Goal: Feedback & Contribution: Contribute content

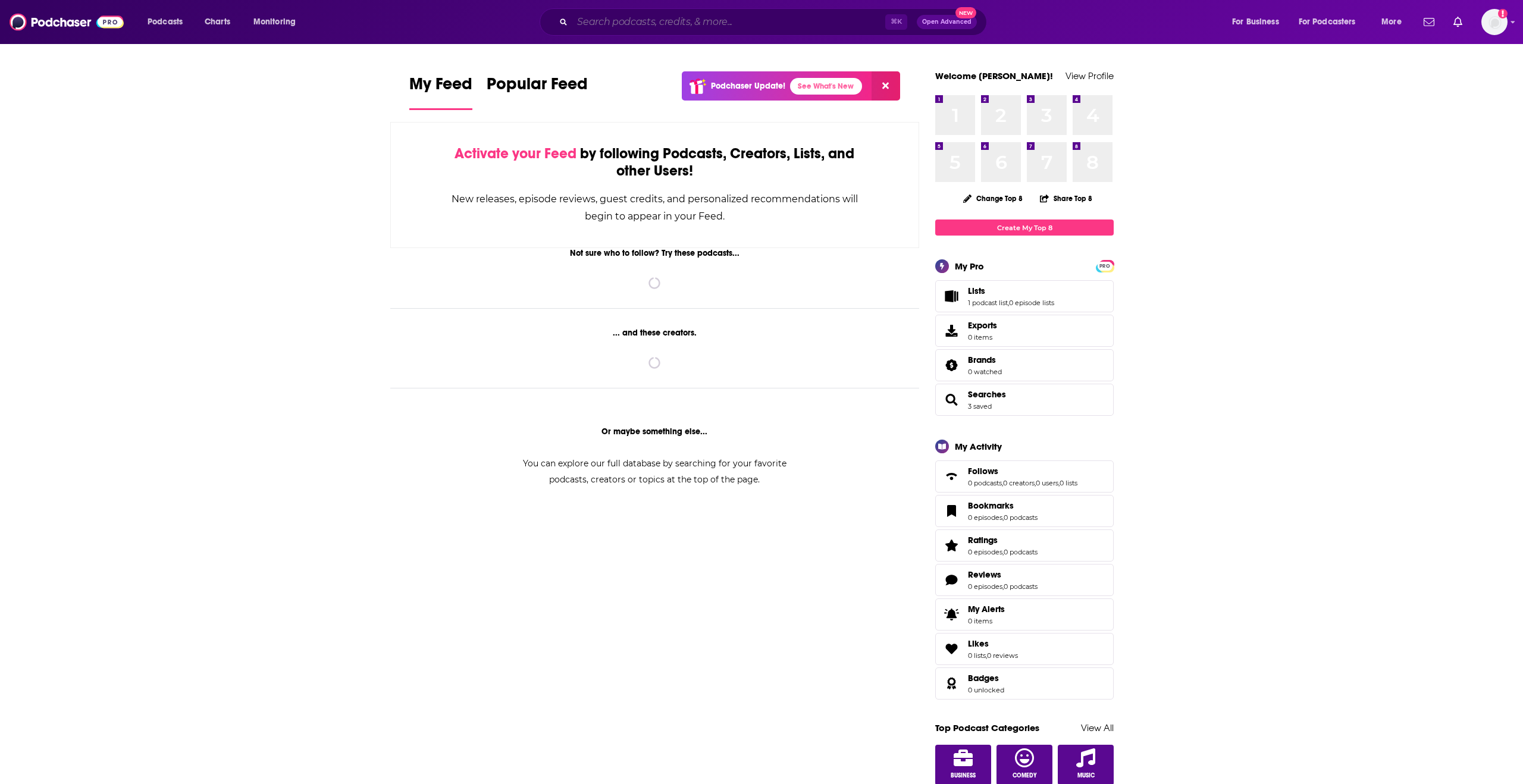
click at [697, 27] on input "Search podcasts, credits, & more..." at bounding box center [729, 22] width 313 height 19
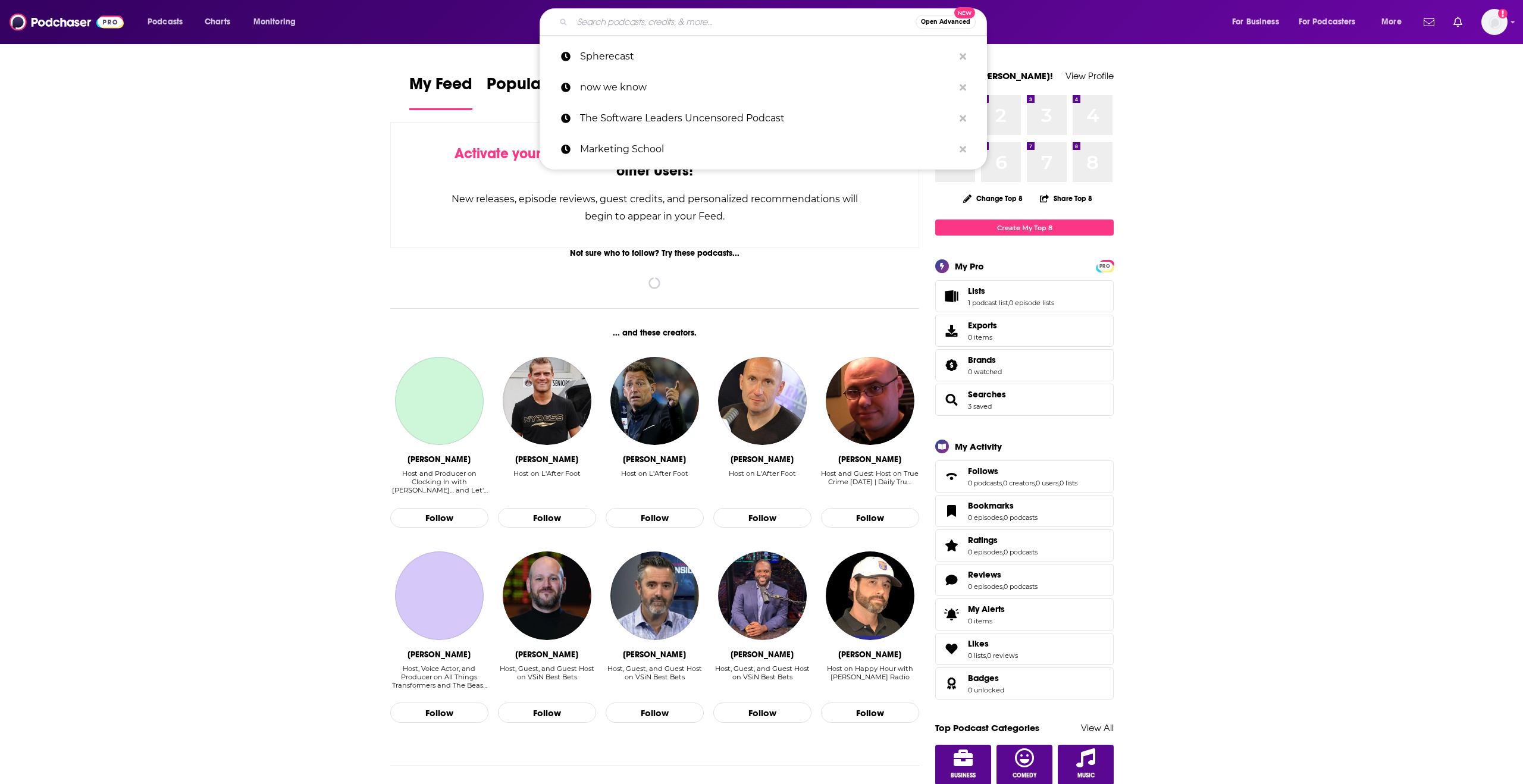
paste input "Business 101 Podcast"
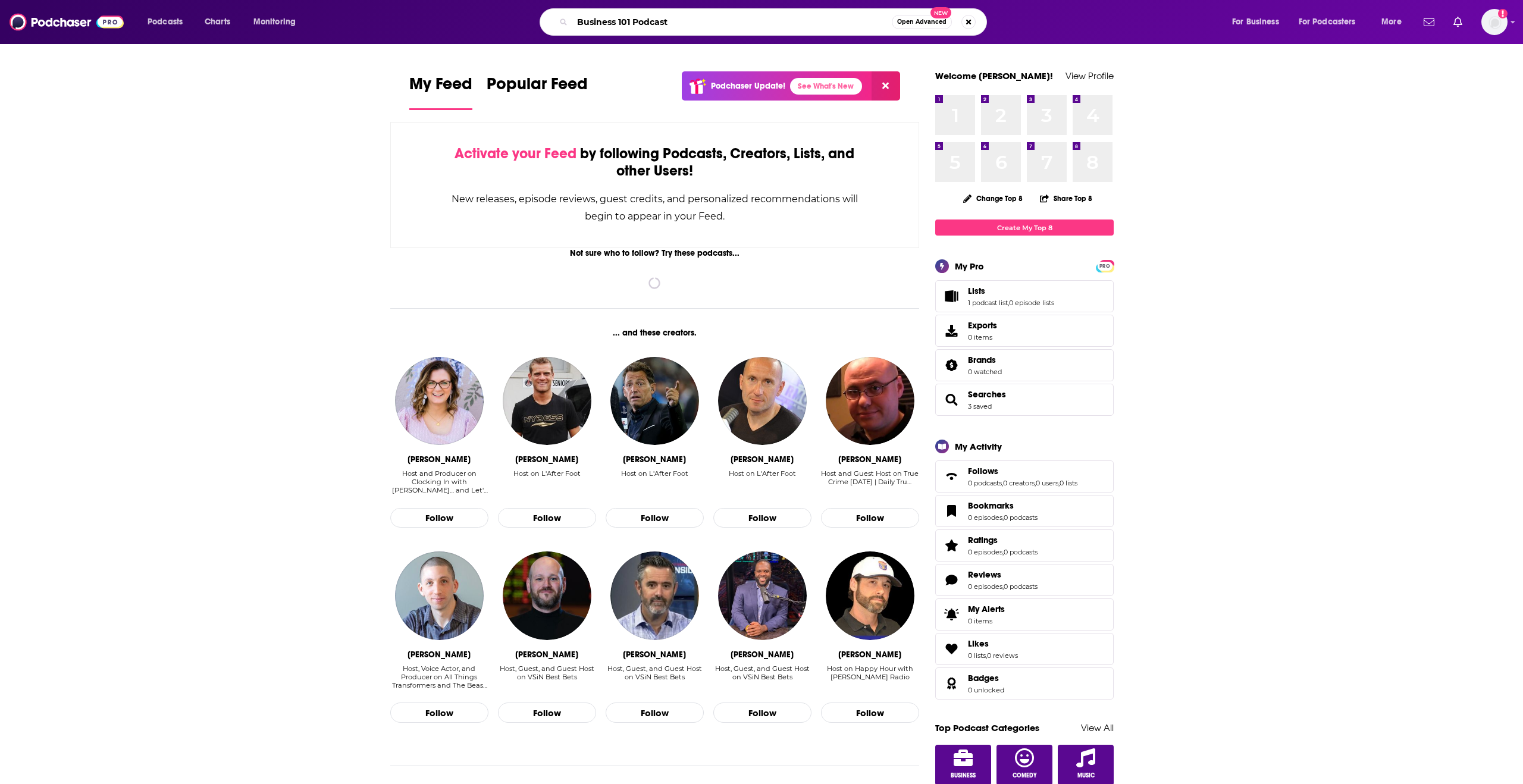
type input "Business 101 Podcast"
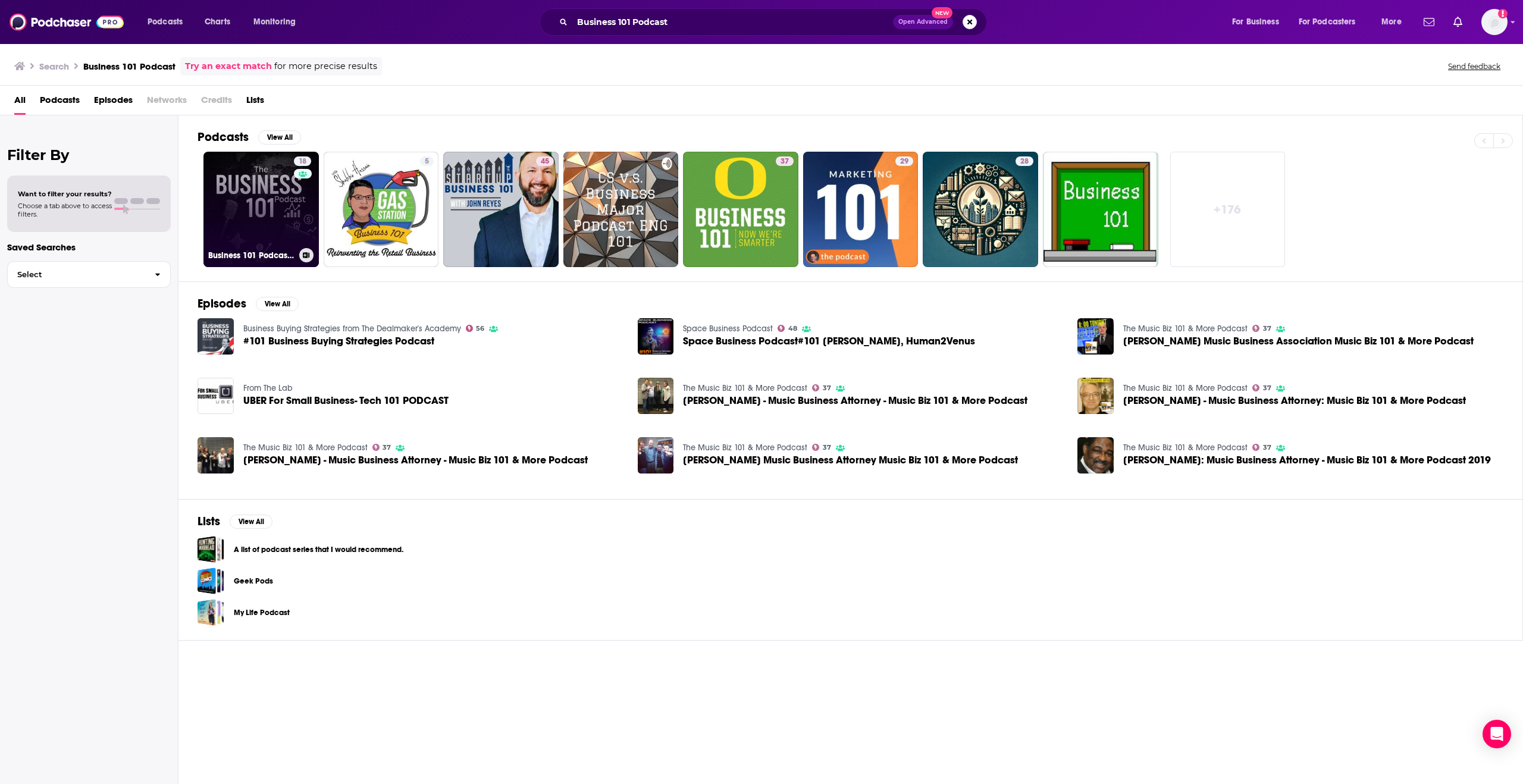
click at [249, 217] on link "18 Business 101 Podcast | Finance and Growth Mastery" at bounding box center [261, 210] width 115 height 115
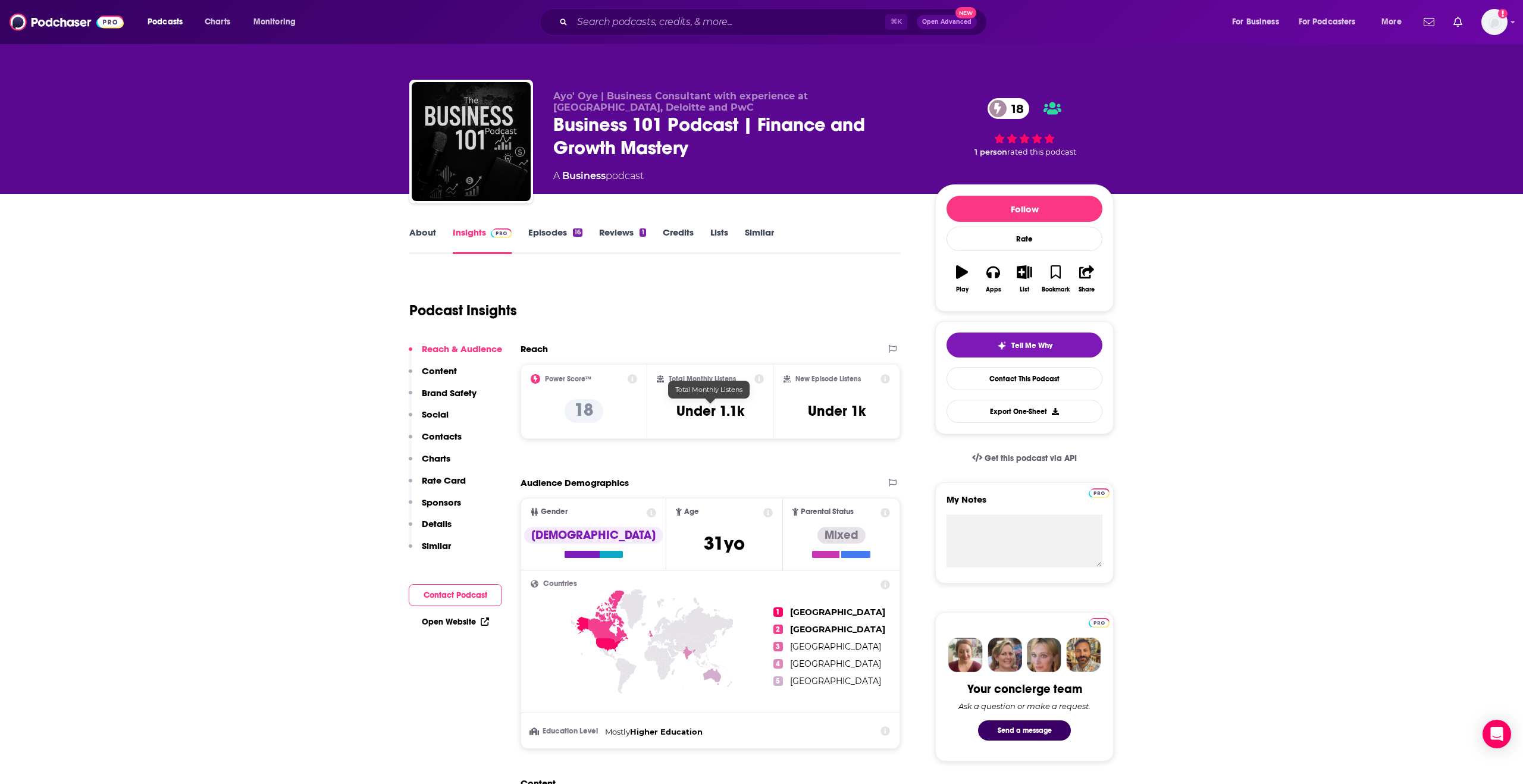
click at [733, 411] on h3 "Under 1.1k" at bounding box center [710, 411] width 68 height 18
copy div "Under 1.1k"
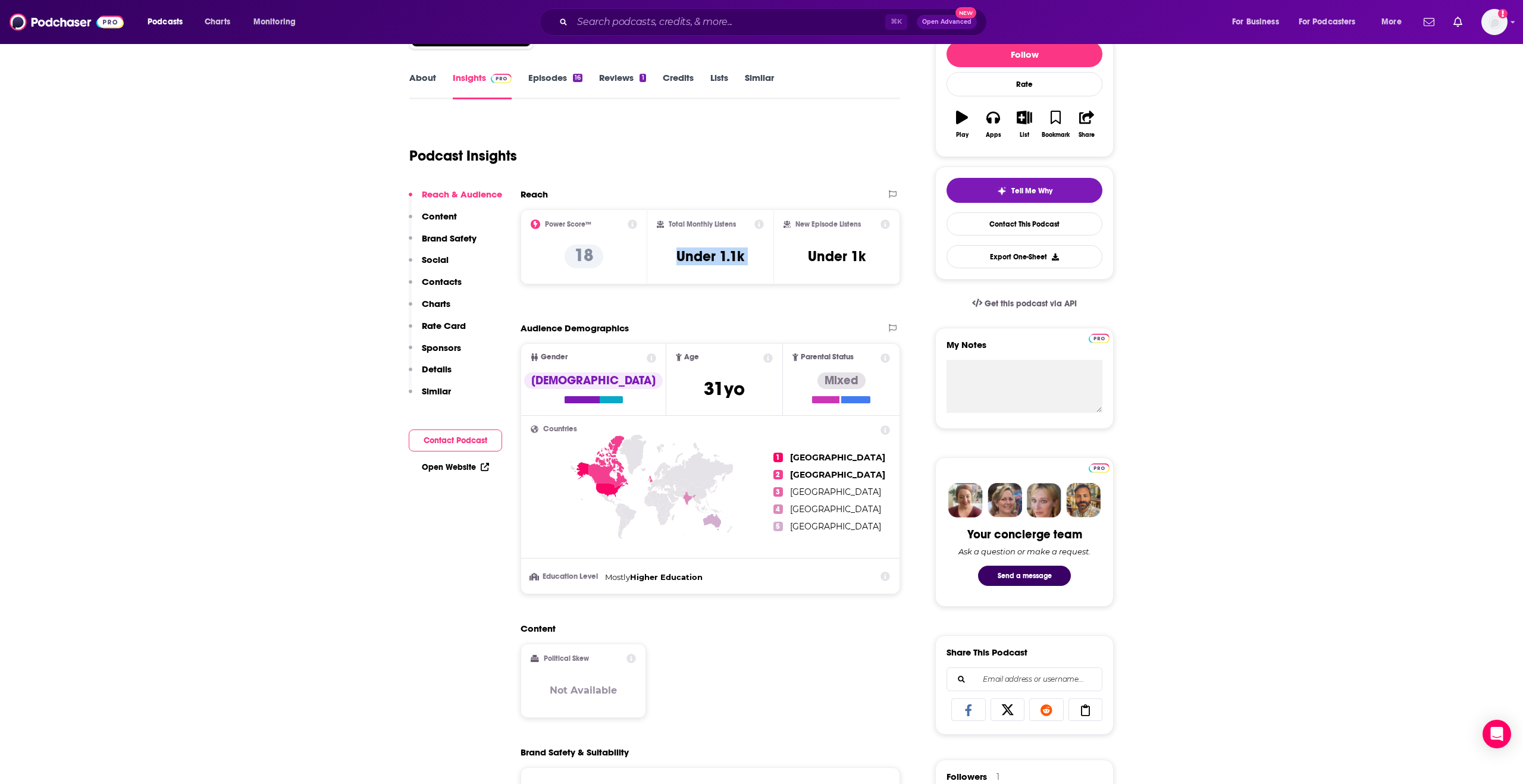
scroll to position [118, 0]
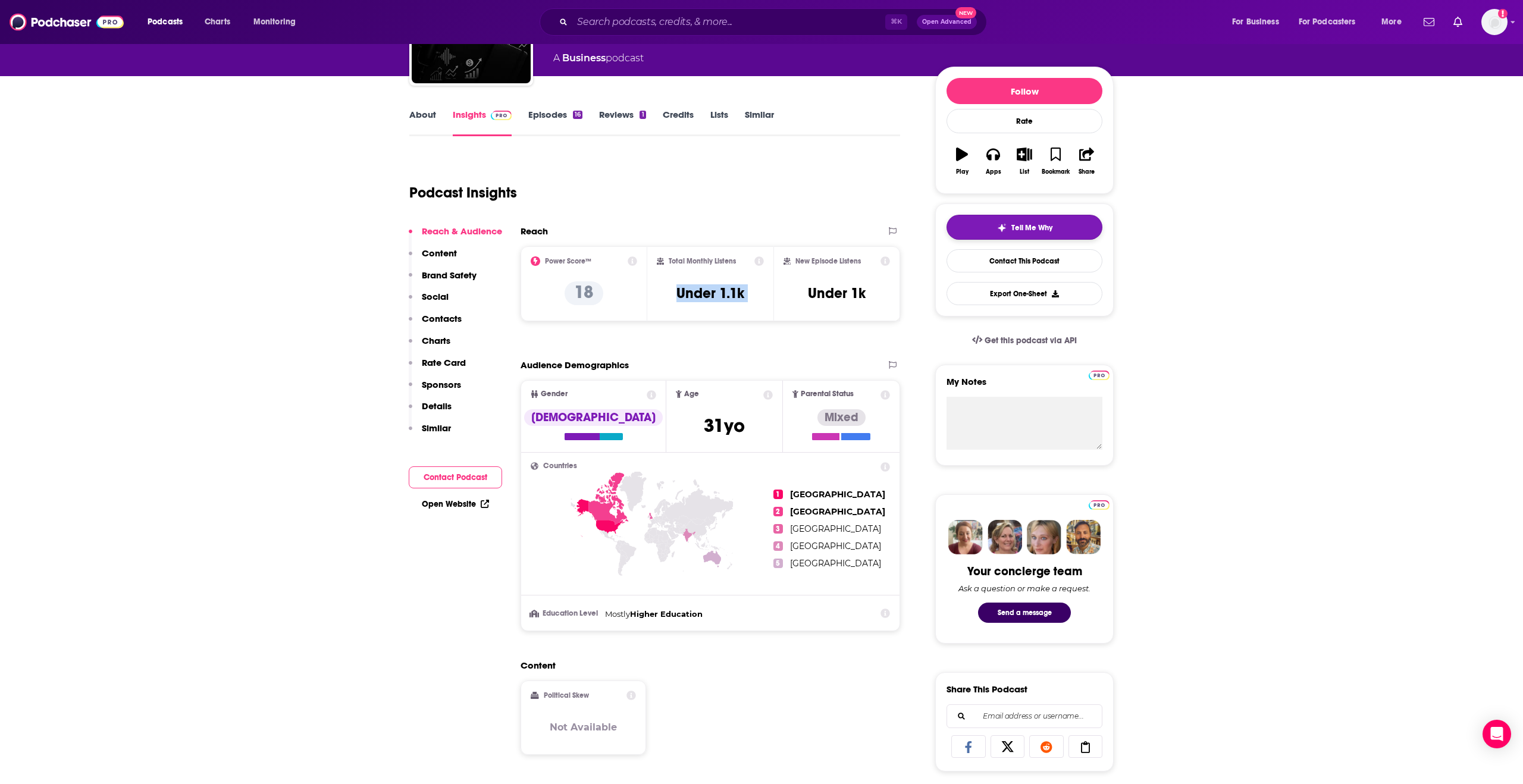
click at [1007, 229] on div "Tell Me Why" at bounding box center [1025, 227] width 55 height 10
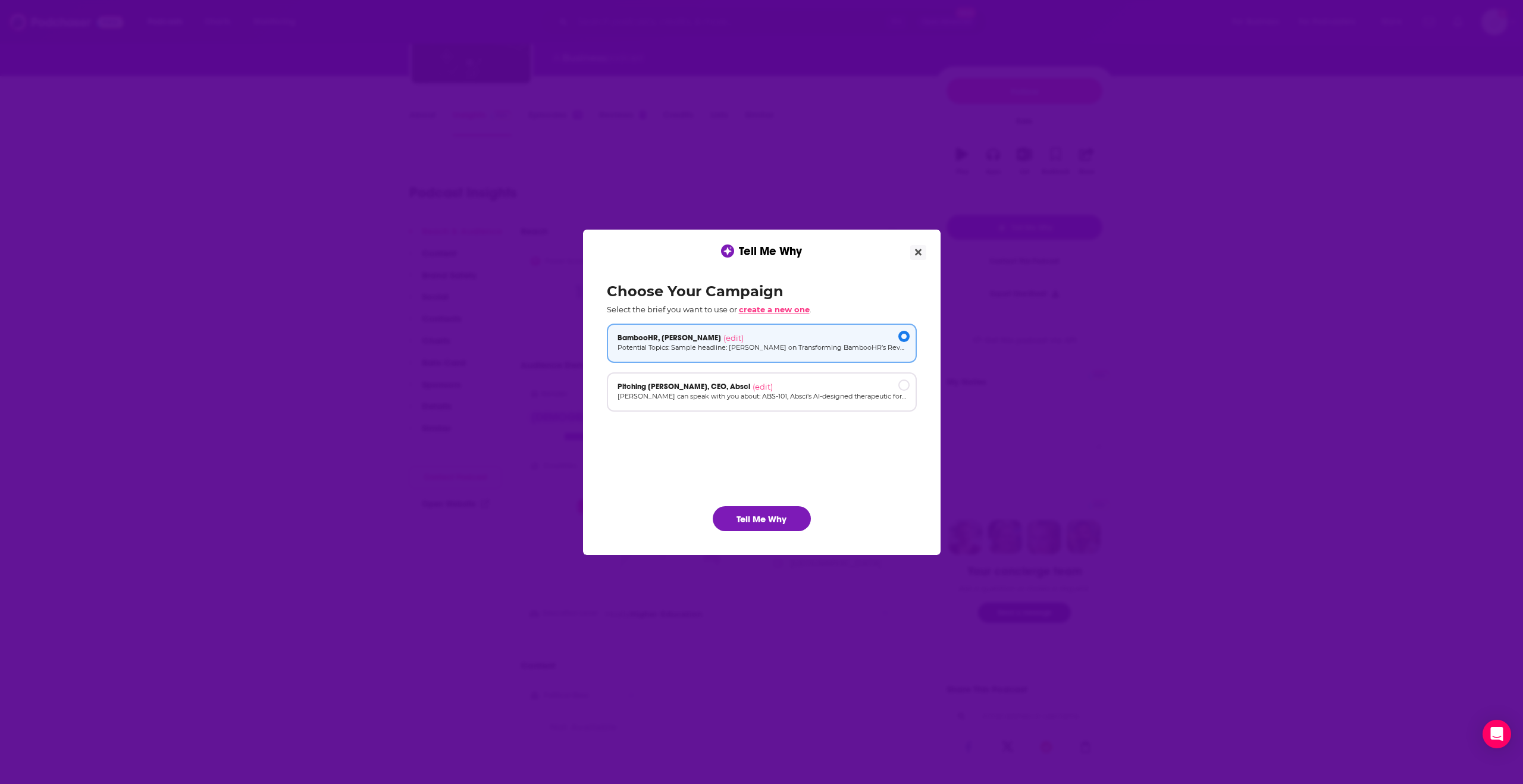
click at [788, 307] on span "create a new one" at bounding box center [775, 309] width 71 height 10
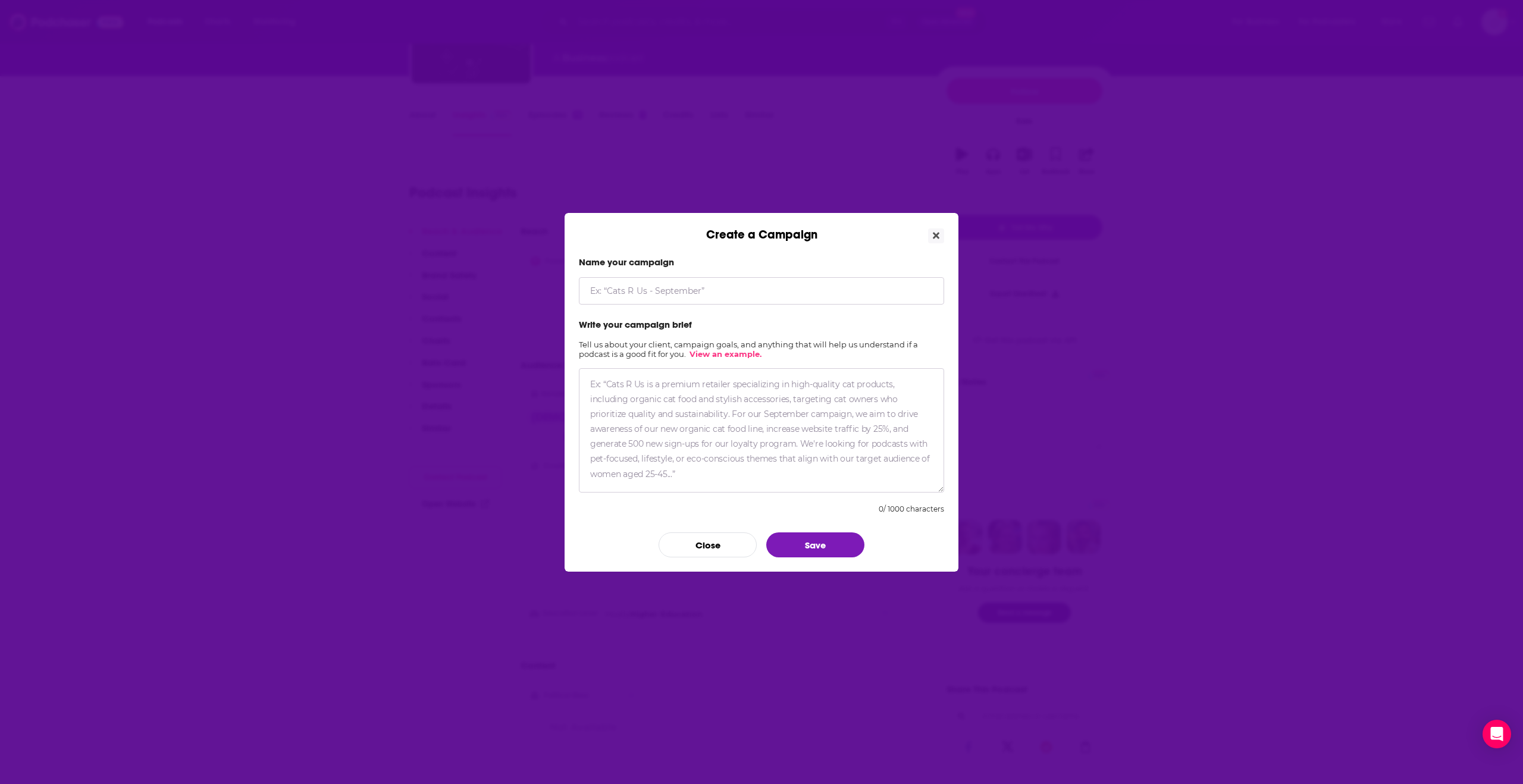
click at [752, 299] on input "Create a Campaign" at bounding box center [761, 291] width 365 height 28
type input "Addepar, [PERSON_NAME]"
click at [746, 440] on textarea "Create a Campaign" at bounding box center [761, 430] width 365 height 124
paste textarea "Specifically, [PERSON_NAME] can discuss topics like: How AI can empower human a…"
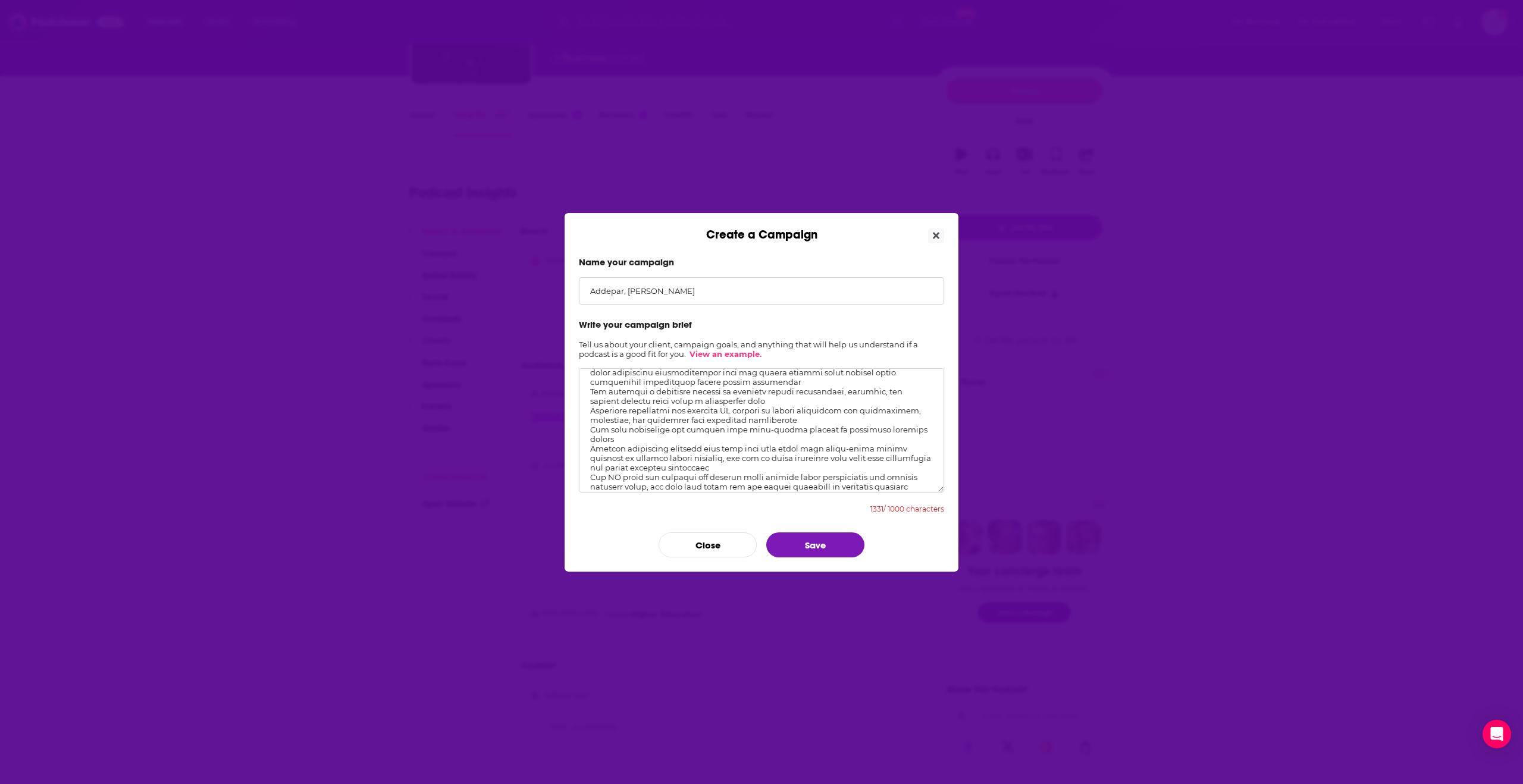
scroll to position [94, 0]
click at [834, 546] on button "Save" at bounding box center [815, 545] width 98 height 25
drag, startPoint x: 915, startPoint y: 483, endPoint x: 563, endPoint y: 472, distance: 352.2
click at [563, 472] on div "Create a Campaign Name your campaign Addepar, [PERSON_NAME] Write your campaign…" at bounding box center [762, 392] width 1523 height 784
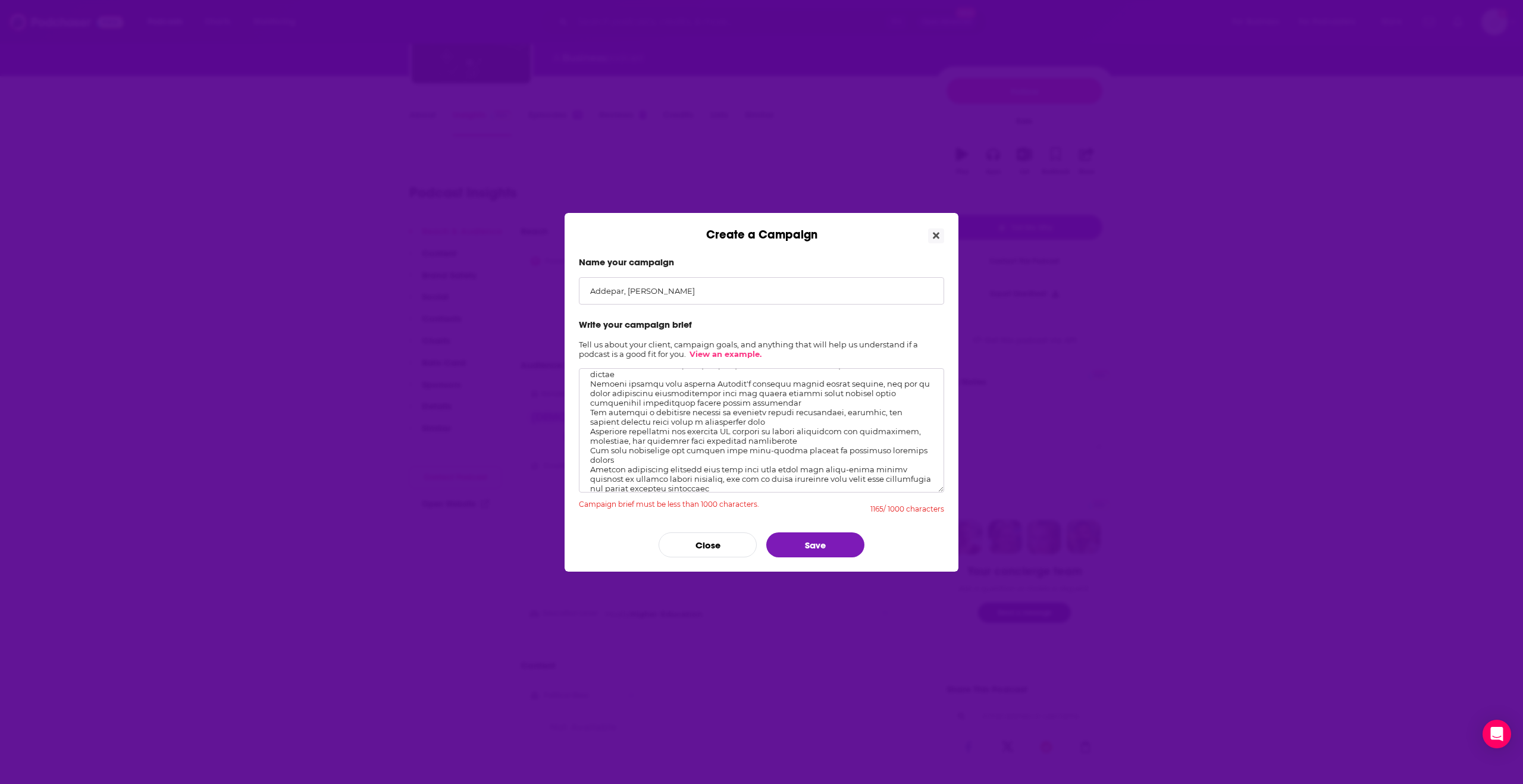
click at [731, 420] on textarea "Create a Campaign" at bounding box center [761, 430] width 365 height 124
click at [813, 543] on button "Save" at bounding box center [815, 545] width 98 height 25
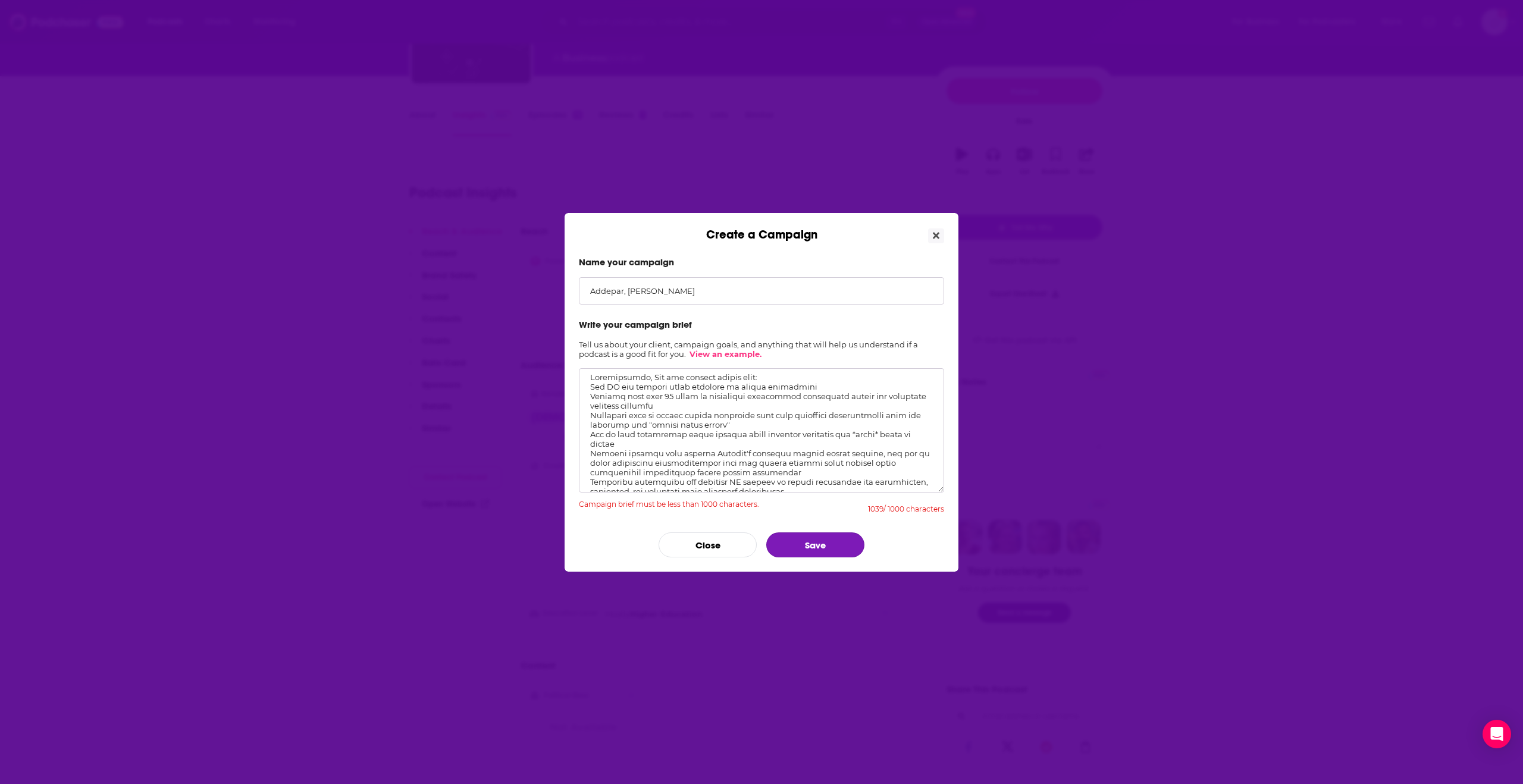
scroll to position [0, 0]
click at [714, 381] on textarea "Create a Campaign" at bounding box center [761, 430] width 365 height 124
click at [604, 387] on textarea "Create a Campaign" at bounding box center [761, 430] width 365 height 124
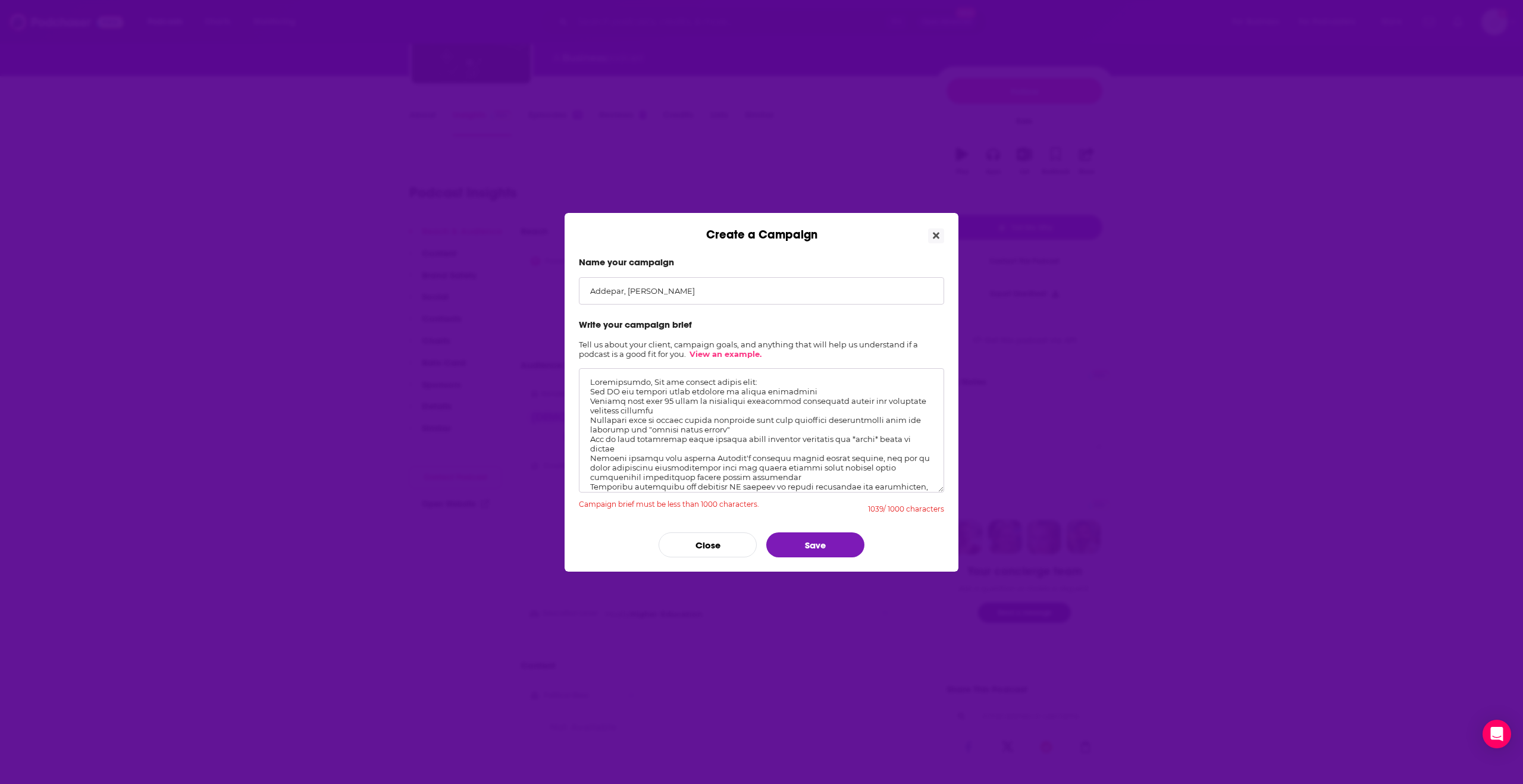
drag, startPoint x: 590, startPoint y: 390, endPoint x: 579, endPoint y: 354, distance: 37.6
click at [579, 354] on form "Name your campaign Addepar, [PERSON_NAME] Write your campaign brief Tell us abo…" at bounding box center [761, 406] width 365 height 301
click at [628, 397] on textarea "Create a Campaign" at bounding box center [761, 430] width 365 height 124
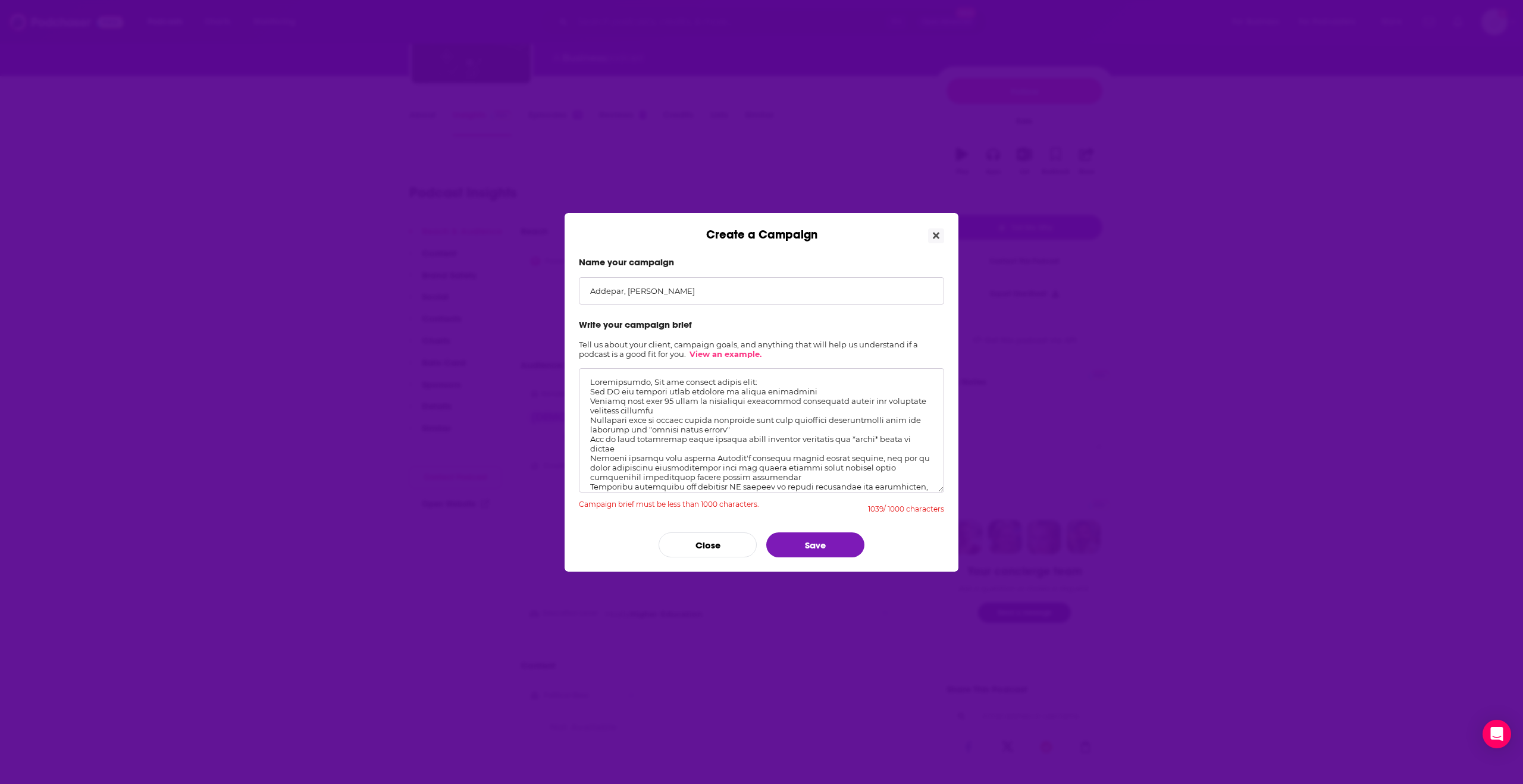
click at [638, 423] on textarea "Create a Campaign" at bounding box center [761, 430] width 365 height 124
type textarea "Specifically, [PERSON_NAME] can discuss topics like: How AI can empower human a…"
click at [803, 546] on button "Save" at bounding box center [815, 545] width 98 height 25
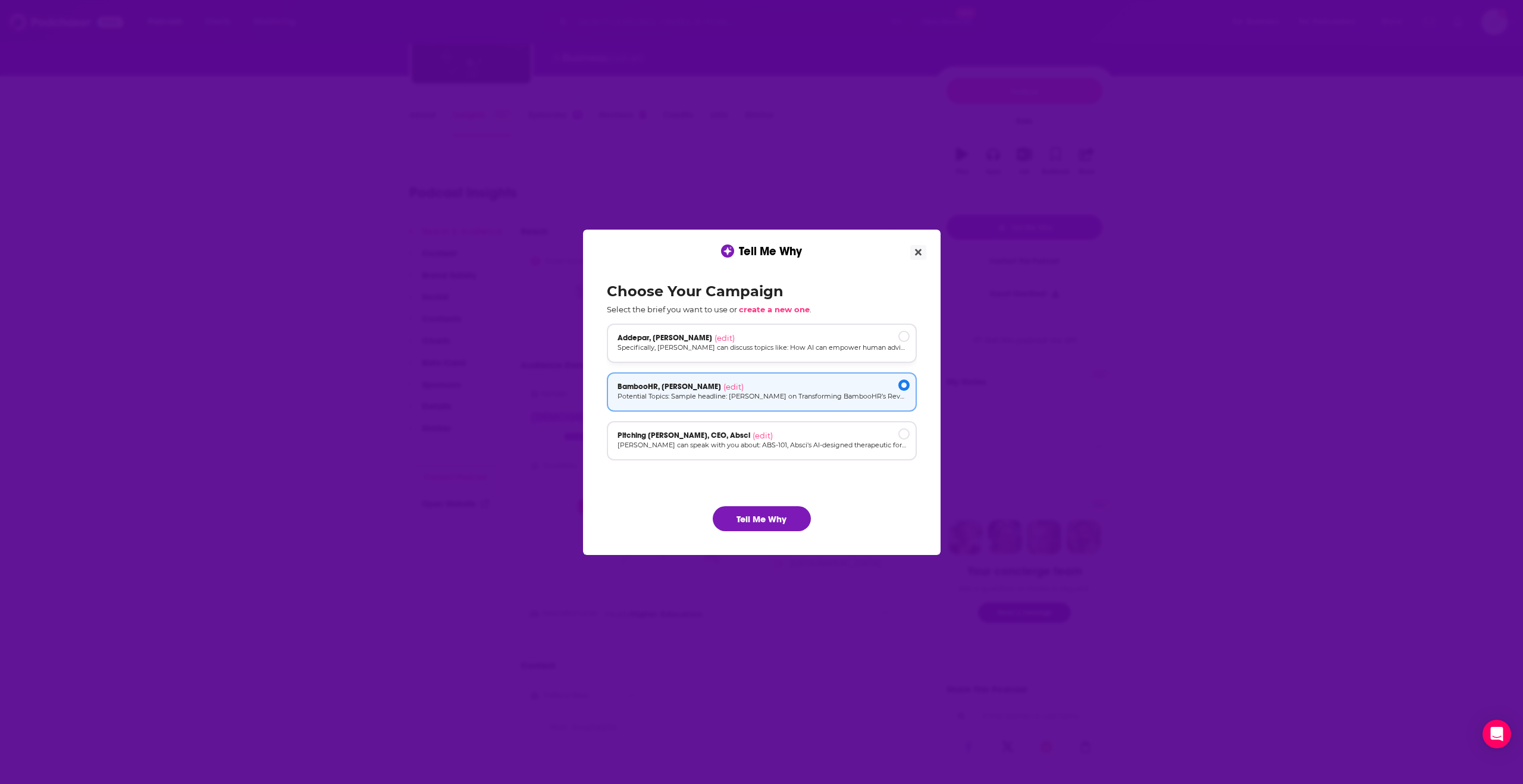
click at [818, 350] on p "Specifically, [PERSON_NAME] can discuss topics like: How AI can empower human a…" at bounding box center [762, 347] width 288 height 10
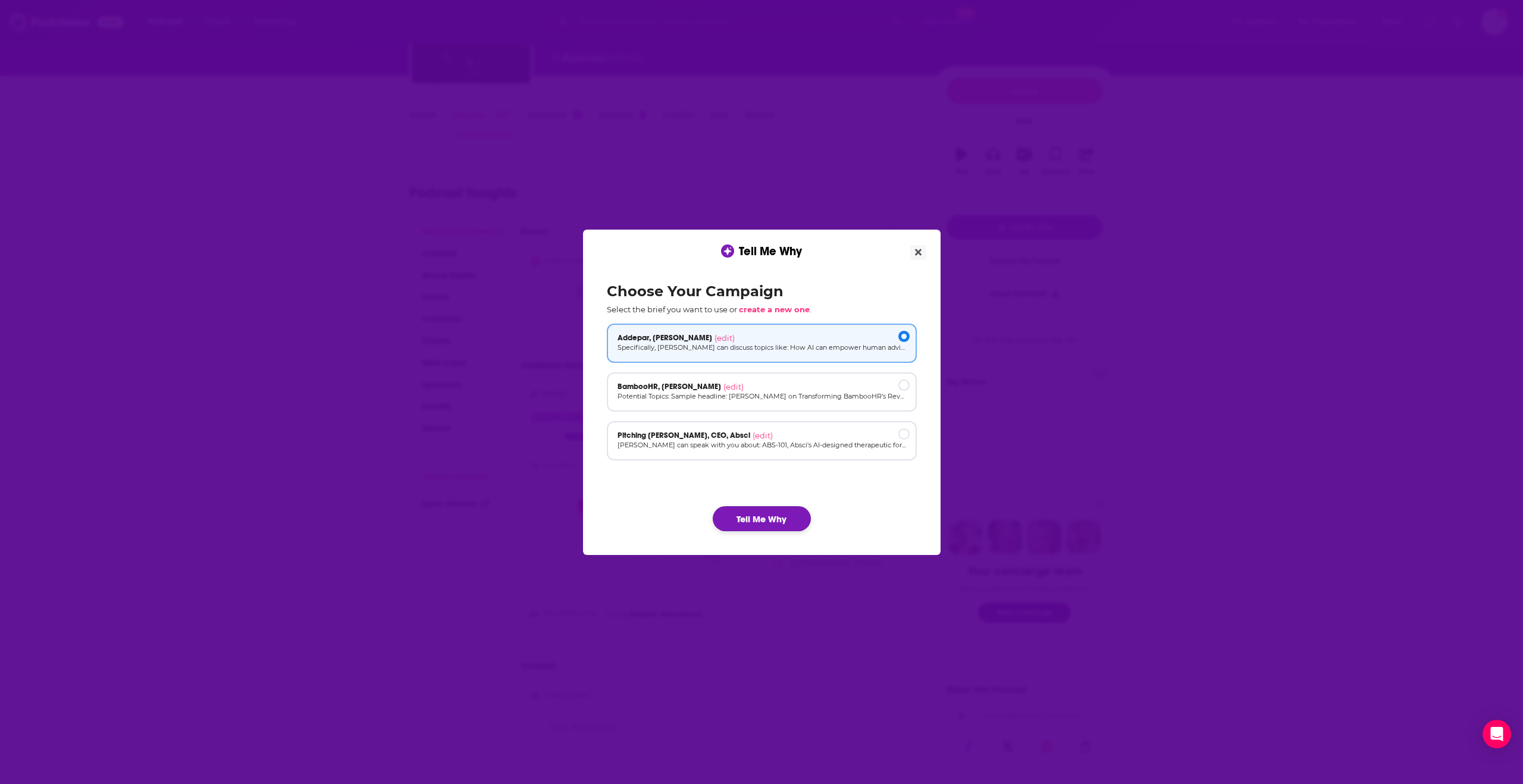
click at [769, 522] on button "Tell Me Why" at bounding box center [762, 519] width 98 height 25
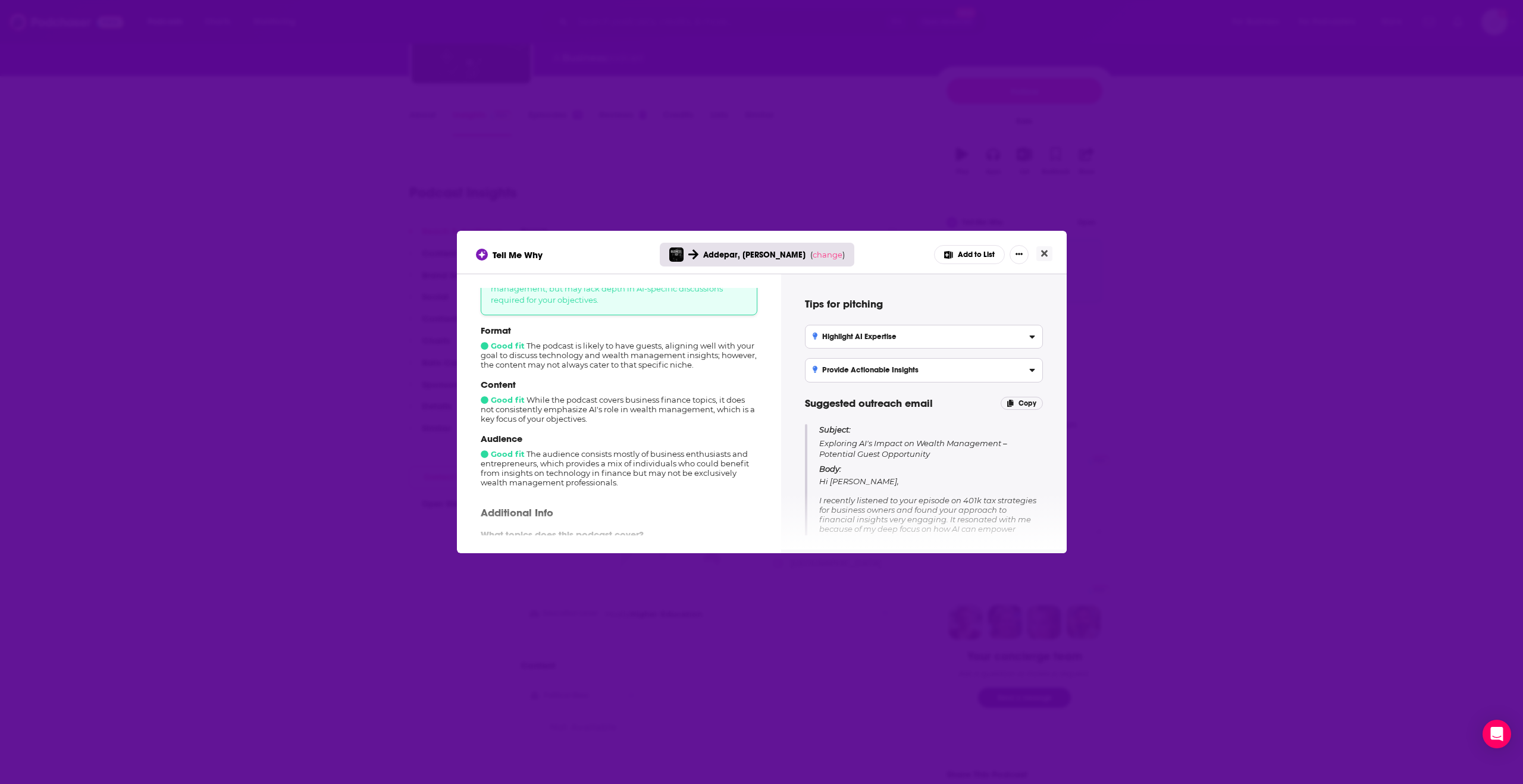
scroll to position [114, 0]
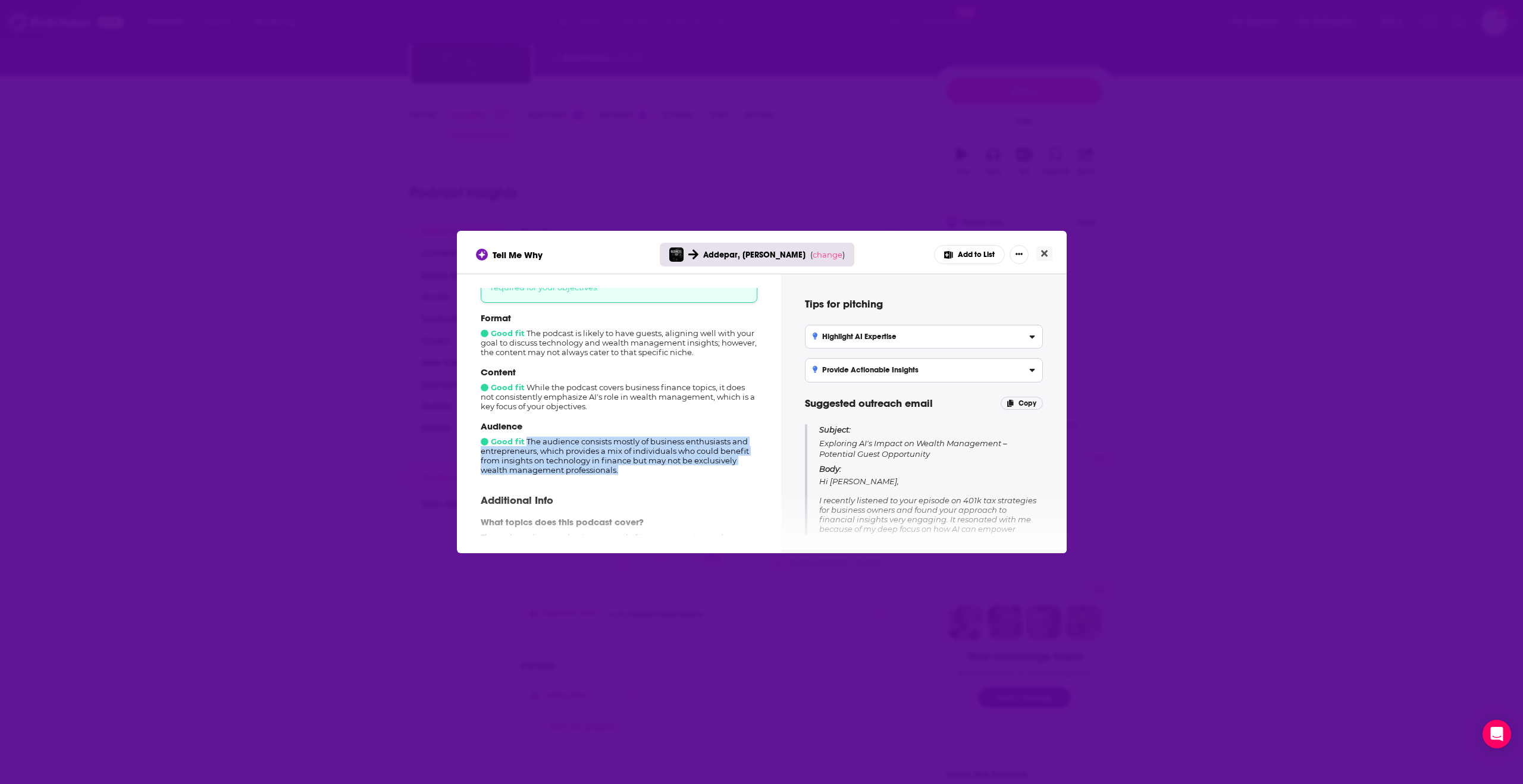
drag, startPoint x: 527, startPoint y: 442, endPoint x: 630, endPoint y: 466, distance: 105.8
click at [630, 466] on div "Audience Good fit The audience consists mostly of business enthusiasts and entr…" at bounding box center [619, 447] width 277 height 54
copy div "The audience consists mostly of business enthusiasts and entrepreneurs, which p…"
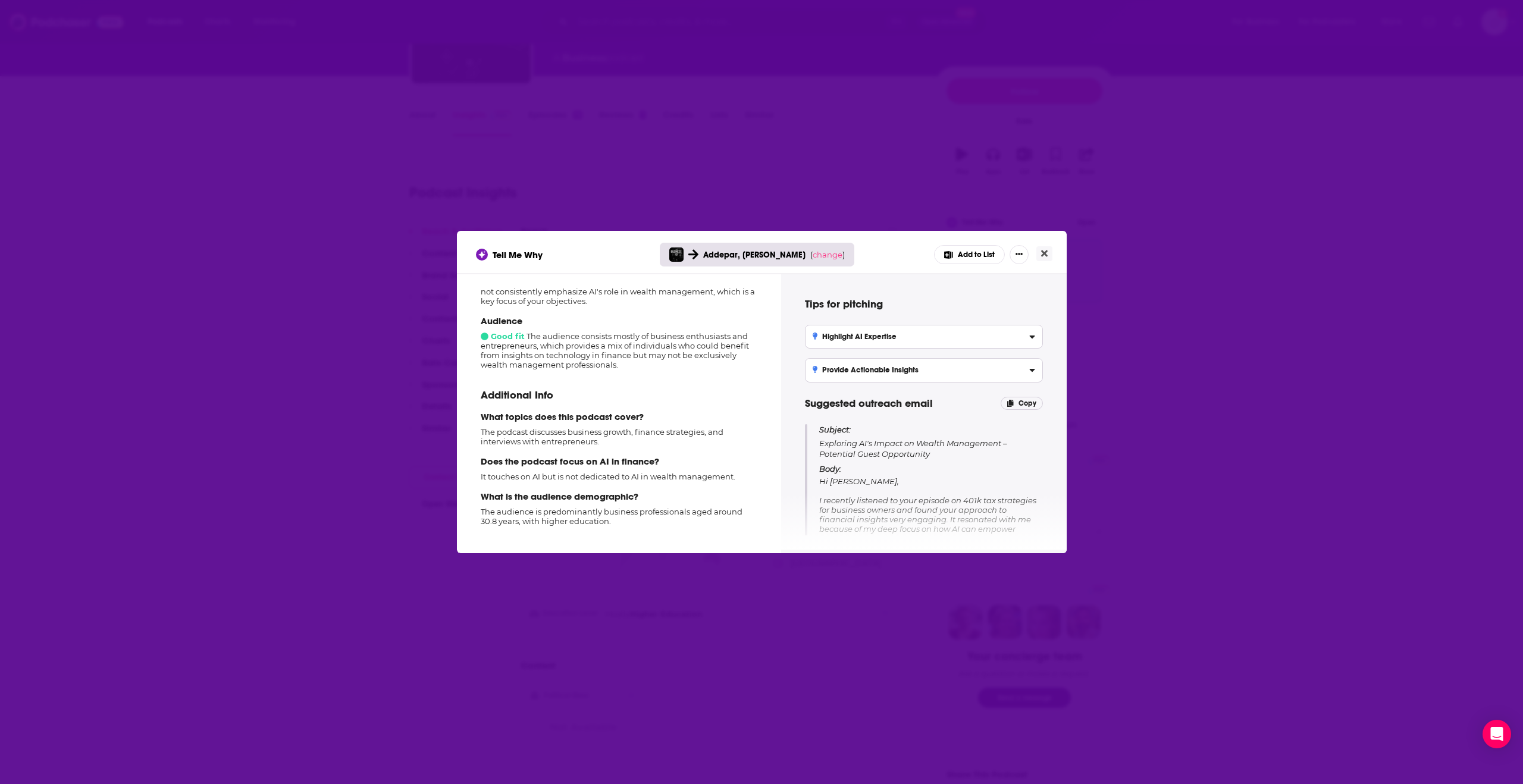
click at [571, 438] on p "The podcast discusses business growth, finance strategies, and interviews with …" at bounding box center [619, 436] width 277 height 19
copy p "The podcast discusses business growth, finance strategies, and interviews with …"
click at [543, 475] on p "It touches on AI but is not dedicated to AI in wealth management." at bounding box center [619, 476] width 277 height 10
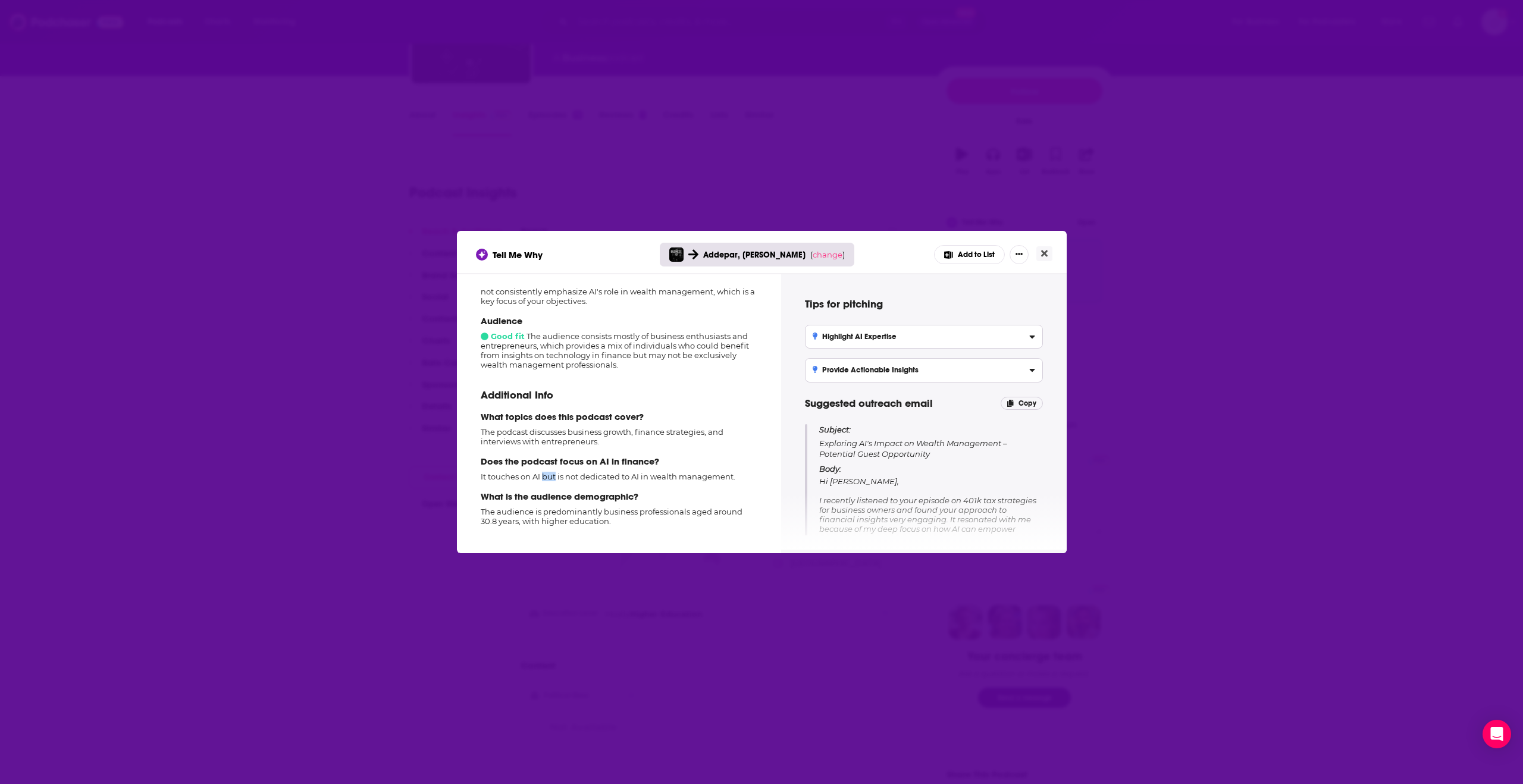
click at [543, 475] on p "It touches on AI but is not dedicated to AI in wealth management." at bounding box center [619, 476] width 277 height 10
copy p "It touches on AI but is not dedicated to AI in wealth management."
click at [531, 513] on p "The audience is predominantly business professionals aged around 30.8 years, wi…" at bounding box center [619, 516] width 277 height 19
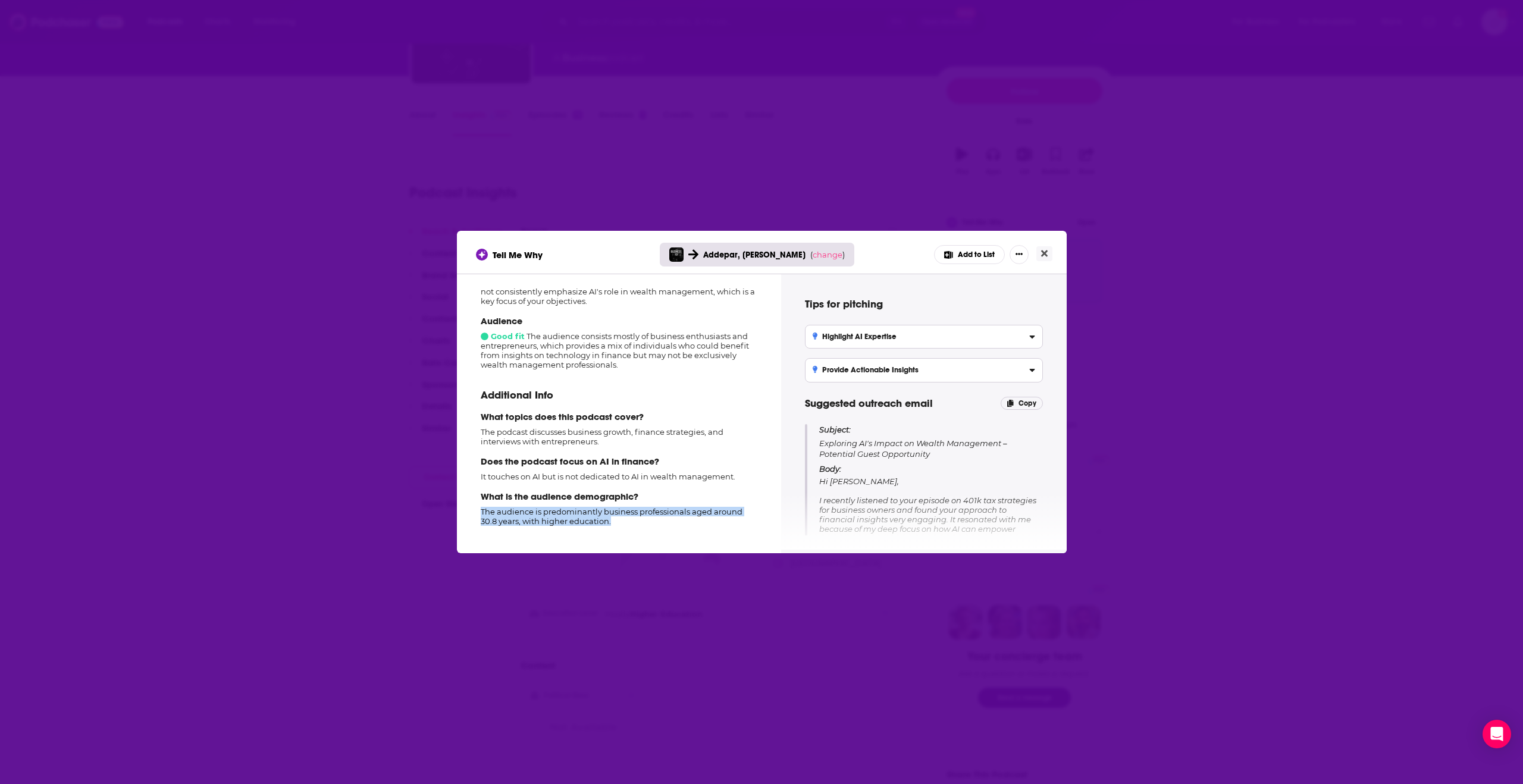
click at [531, 513] on p "The audience is predominantly business professionals aged around 30.8 years, wi…" at bounding box center [619, 516] width 277 height 19
copy p "The audience is predominantly business professionals aged around 30.8 years, wi…"
click at [1121, 103] on div "Tell Me Why Addepar, [PERSON_NAME] ( change ) Add to List How well does this po…" at bounding box center [762, 392] width 1523 height 784
click at [677, 350] on div "Audience Good fit The audience consists mostly of business enthusiasts and entr…" at bounding box center [619, 342] width 277 height 54
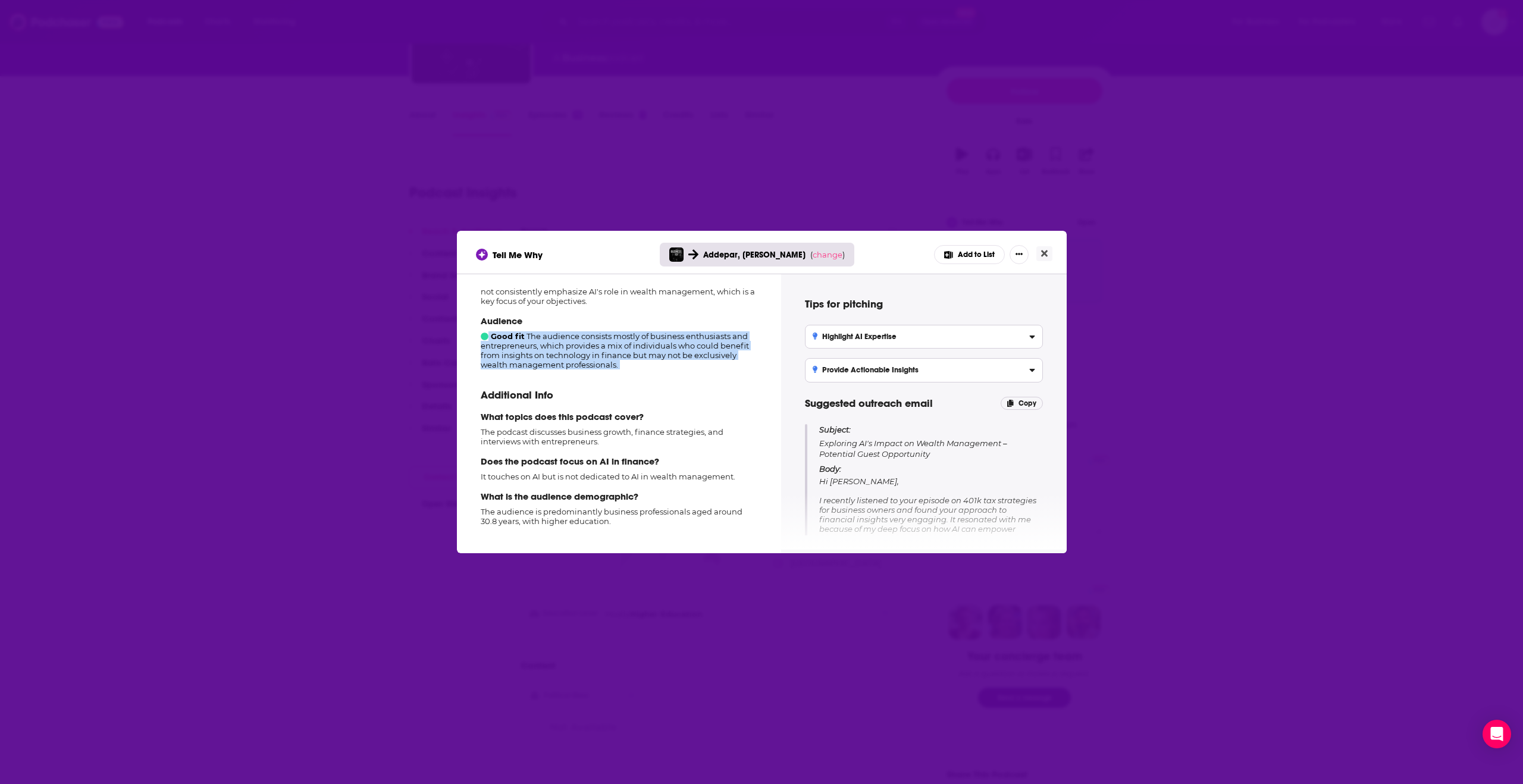
click at [677, 350] on div "Audience Good fit The audience consists mostly of business enthusiasts and entr…" at bounding box center [619, 342] width 277 height 54
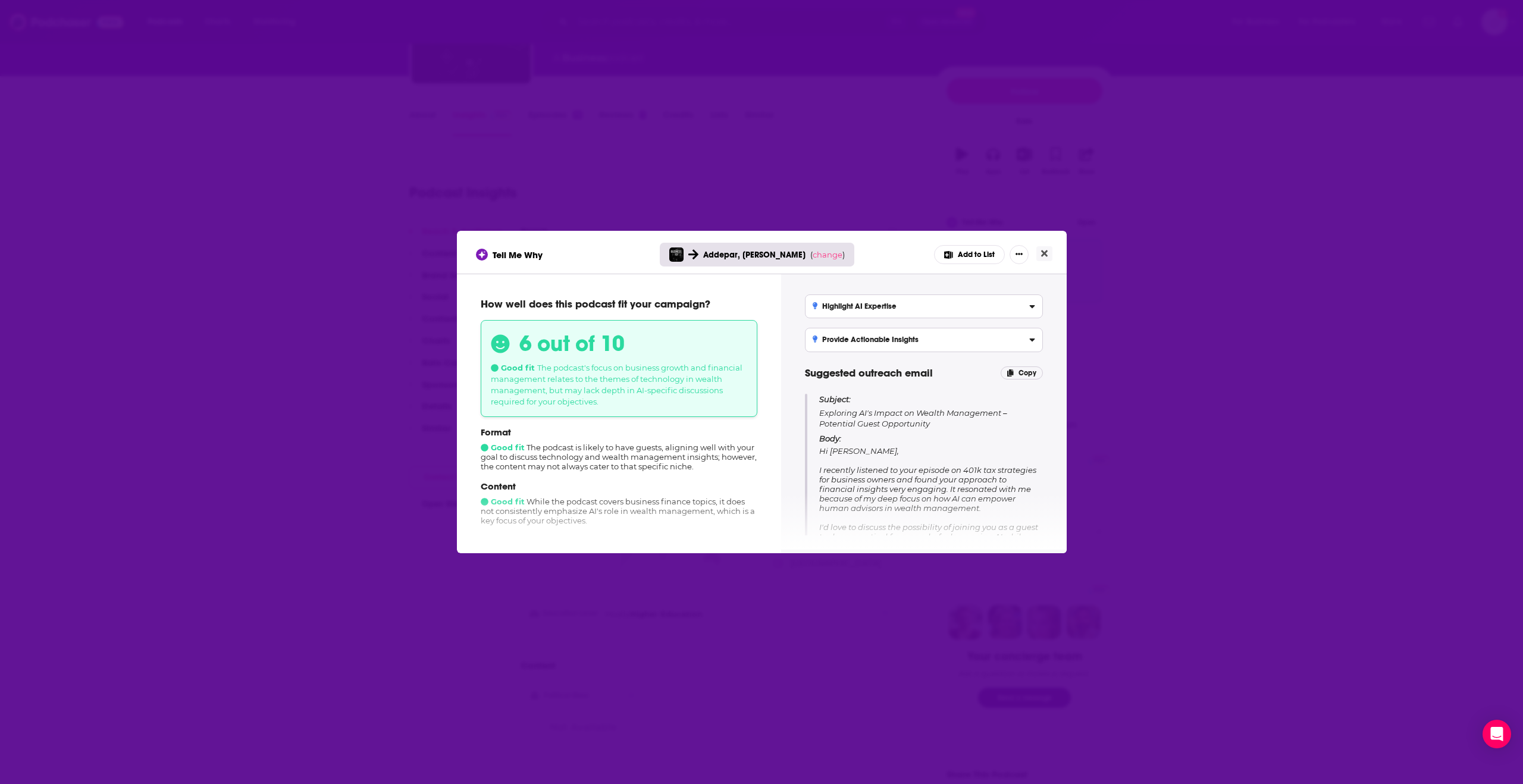
scroll to position [31, 0]
click at [1041, 257] on icon "Close" at bounding box center [1045, 253] width 7 height 10
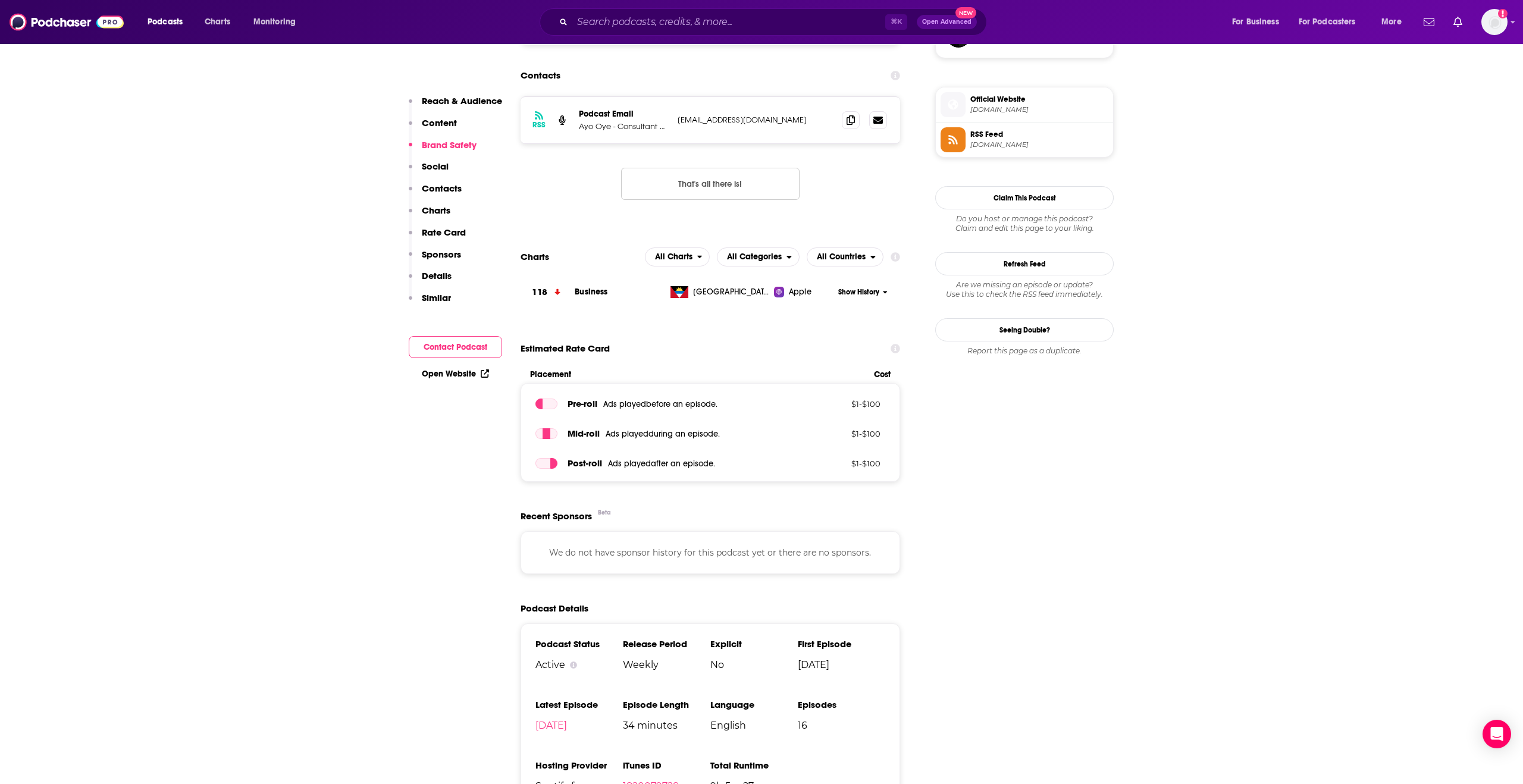
scroll to position [1198, 0]
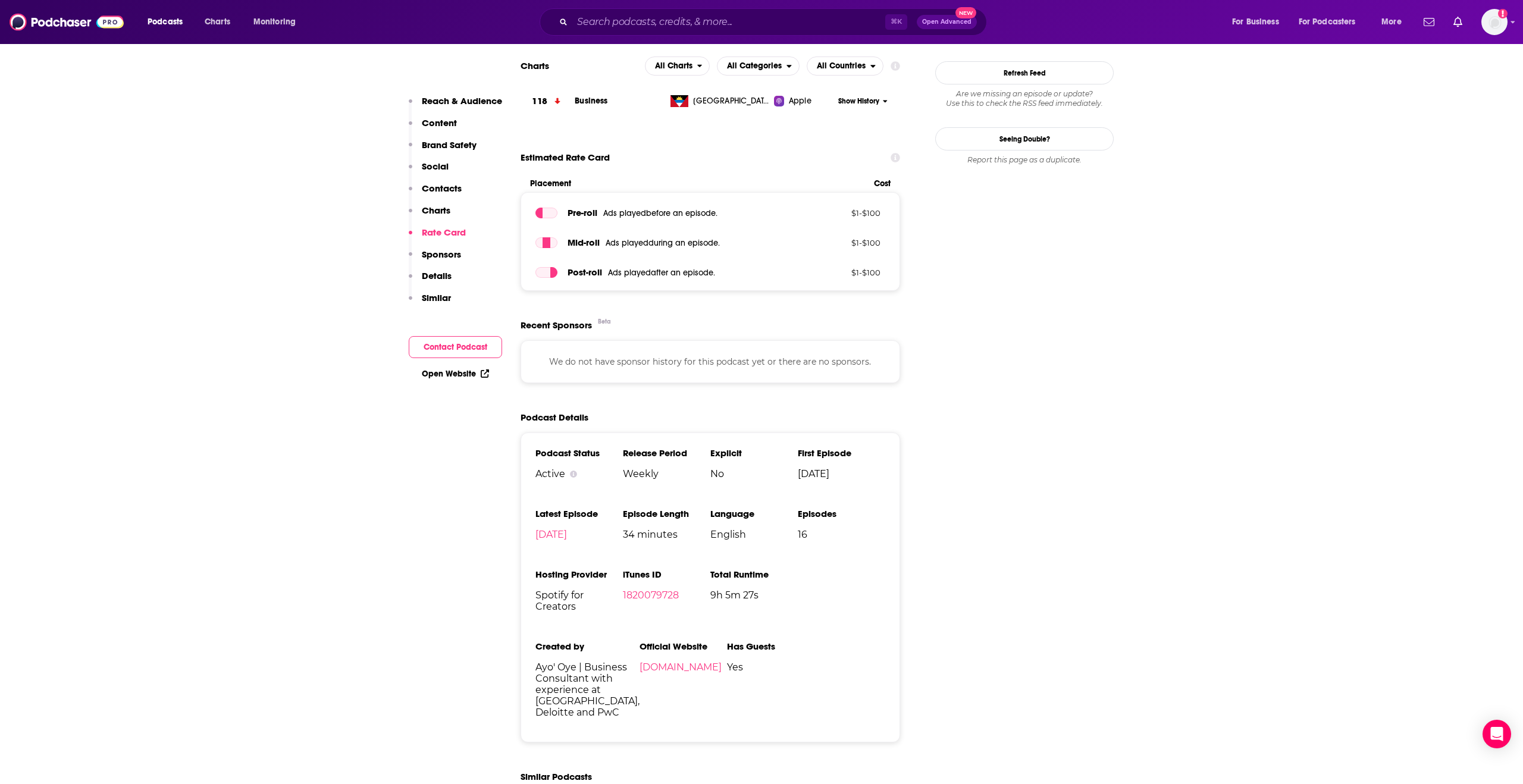
click at [663, 534] on span "34 minutes" at bounding box center [666, 534] width 87 height 11
copy span "34 minutes"
click at [826, 472] on span "[DATE]" at bounding box center [841, 474] width 87 height 11
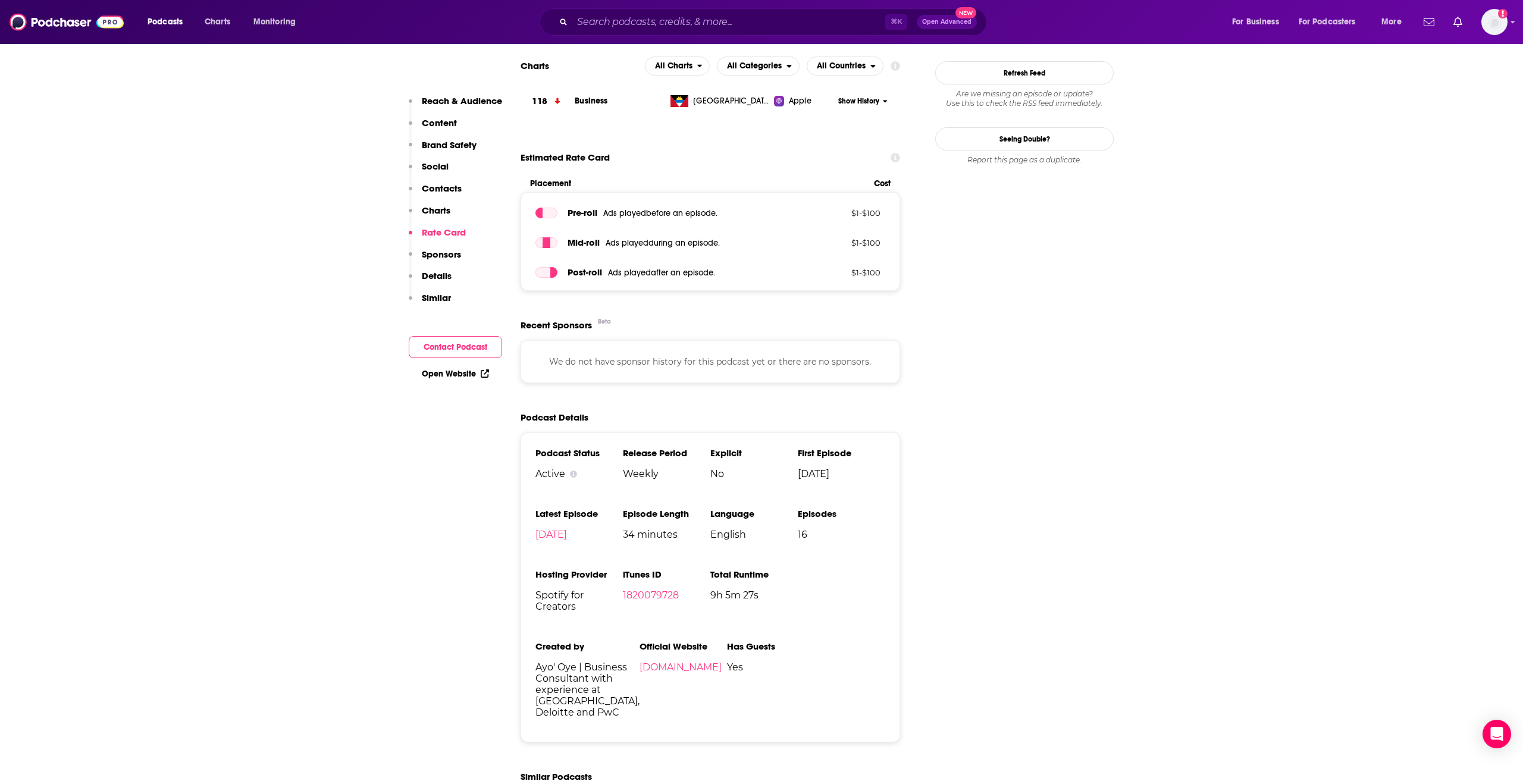
click at [826, 472] on span "[DATE]" at bounding box center [841, 474] width 87 height 11
copy span "[DATE]"
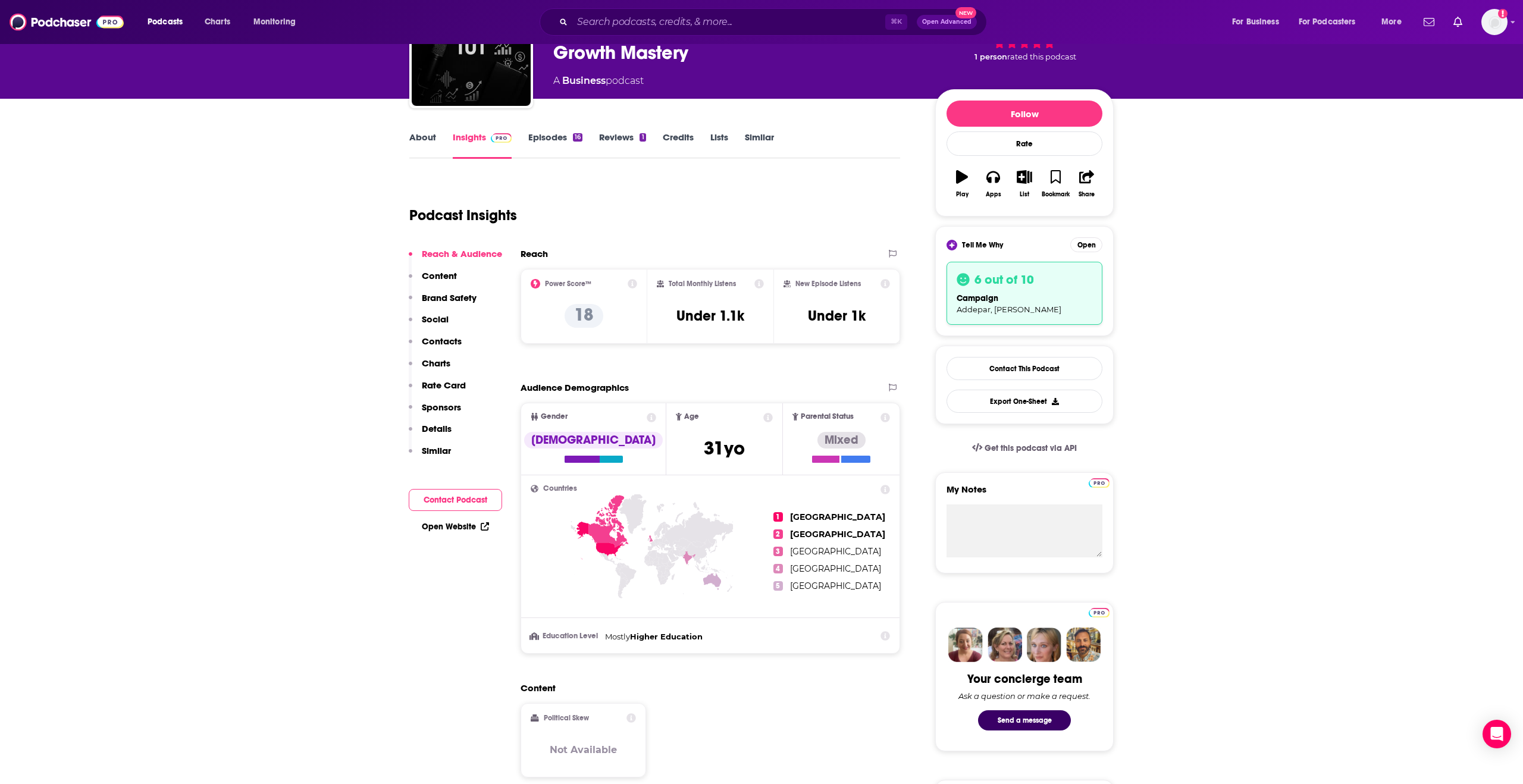
scroll to position [0, 0]
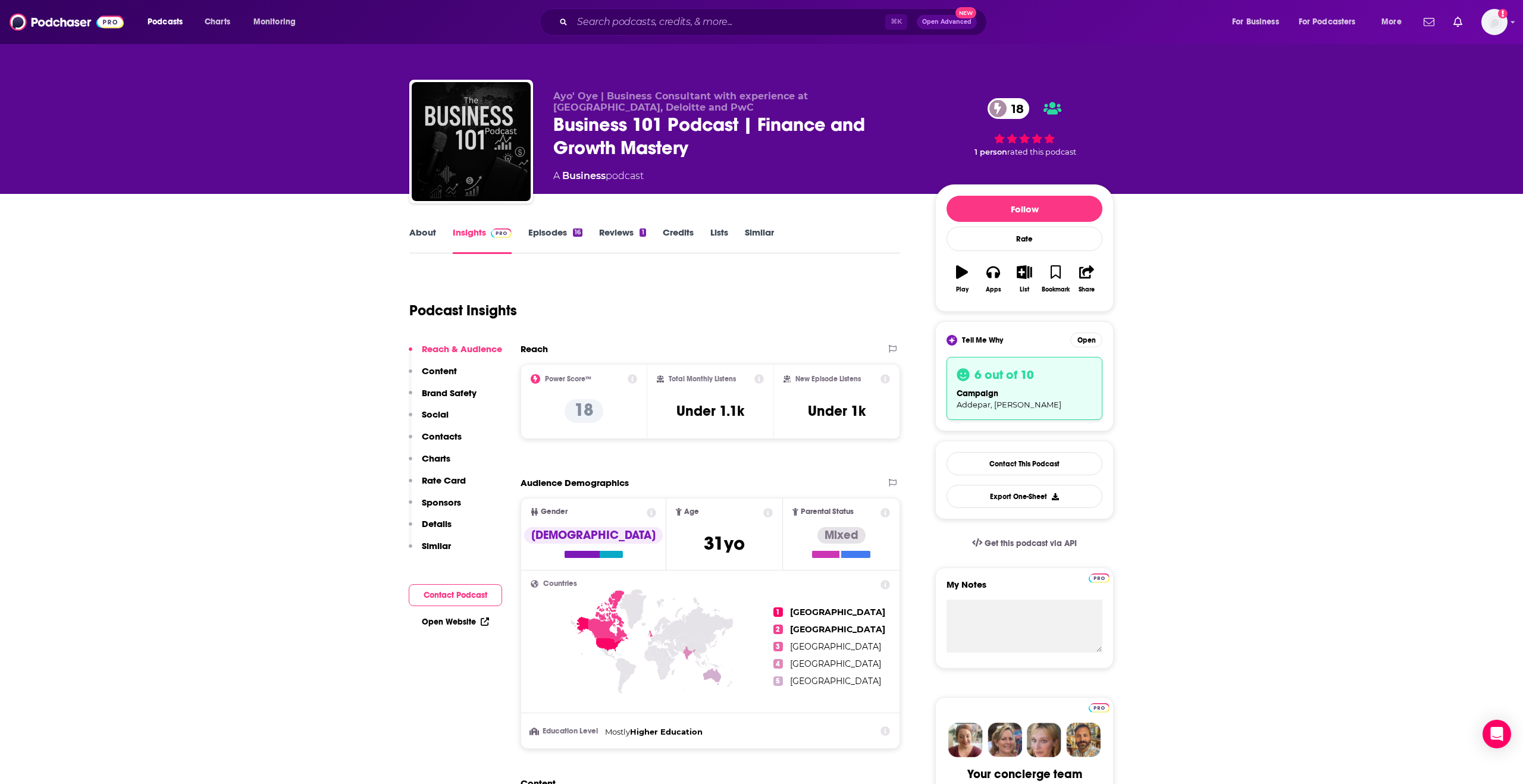
click at [665, 130] on div "Business 101 Podcast | Finance and Growth Mastery 18" at bounding box center [735, 136] width 363 height 47
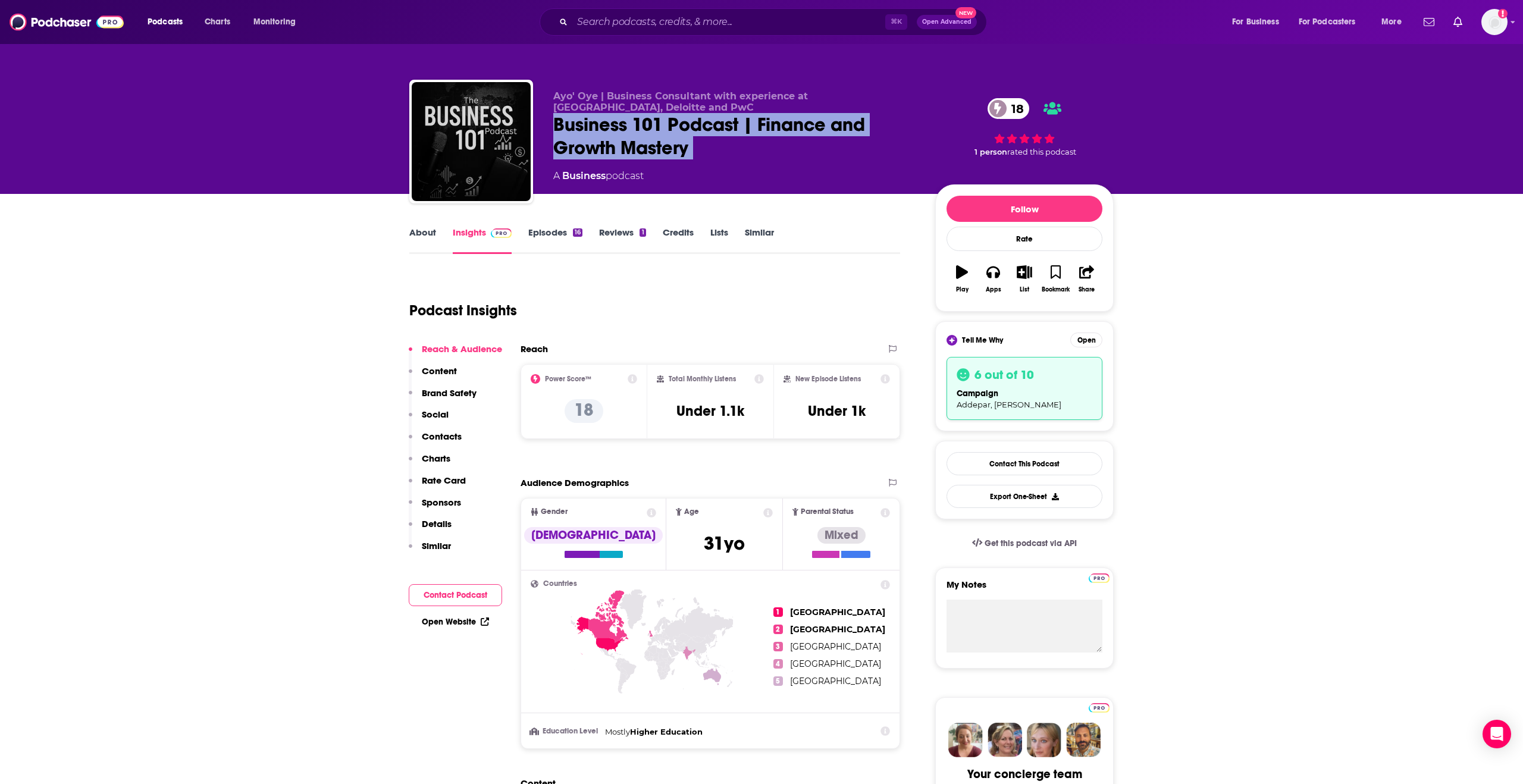
click at [665, 130] on div "Business 101 Podcast | Finance and Growth Mastery 18" at bounding box center [735, 136] width 363 height 47
copy div "Business 101 Podcast | Finance and Growth Mastery 18"
